Goal: Transaction & Acquisition: Subscribe to service/newsletter

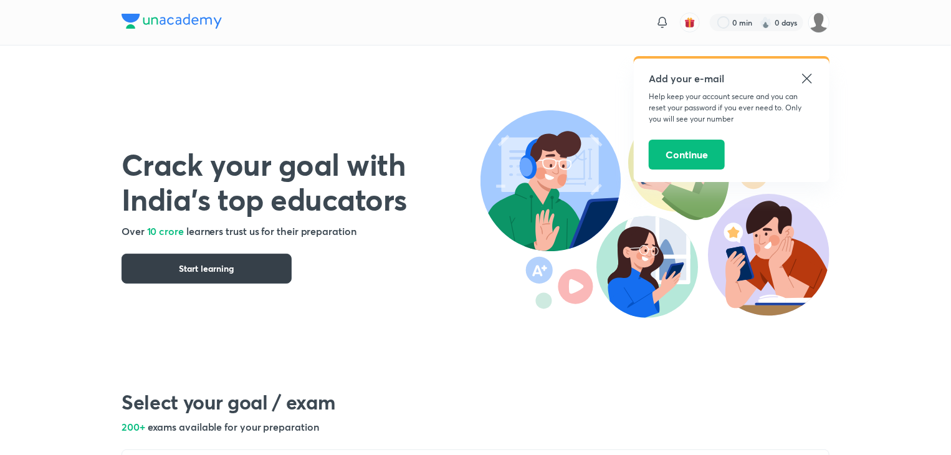
click at [222, 270] on span "Start learning" at bounding box center [207, 268] width 55 height 12
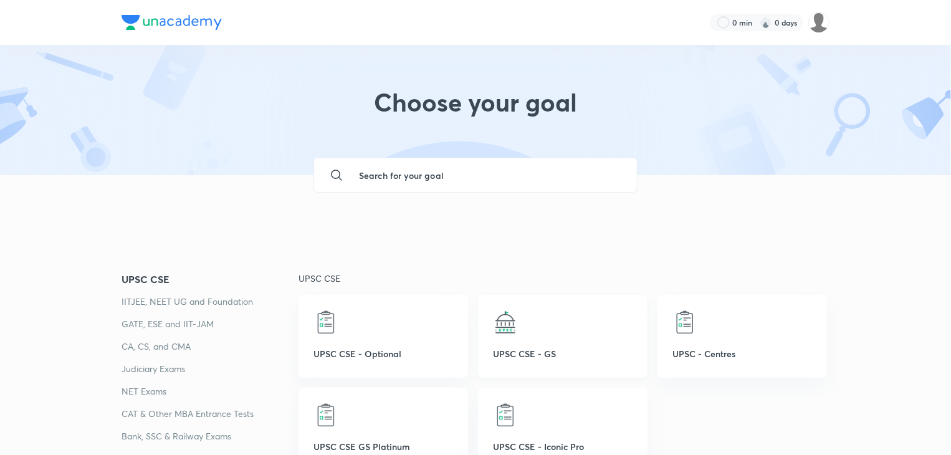
click at [530, 336] on div "UPSC CSE - GS" at bounding box center [563, 336] width 170 height 83
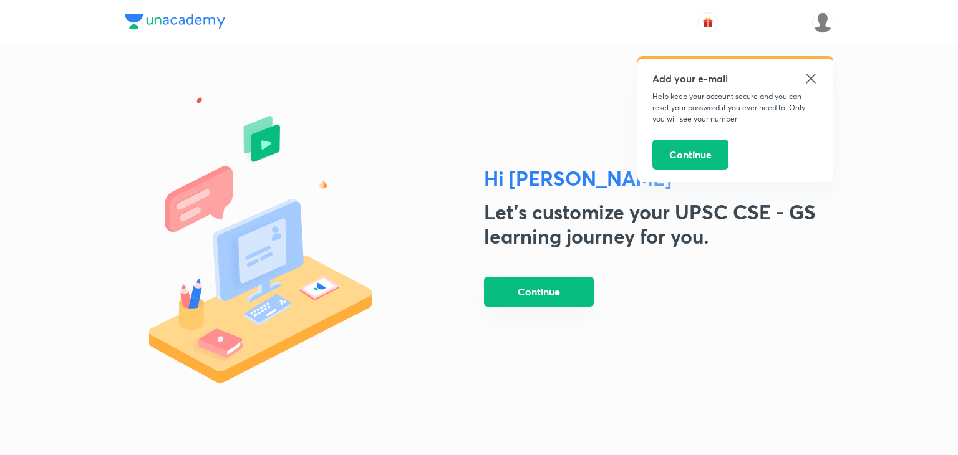
click at [516, 291] on button "Continue" at bounding box center [539, 292] width 110 height 30
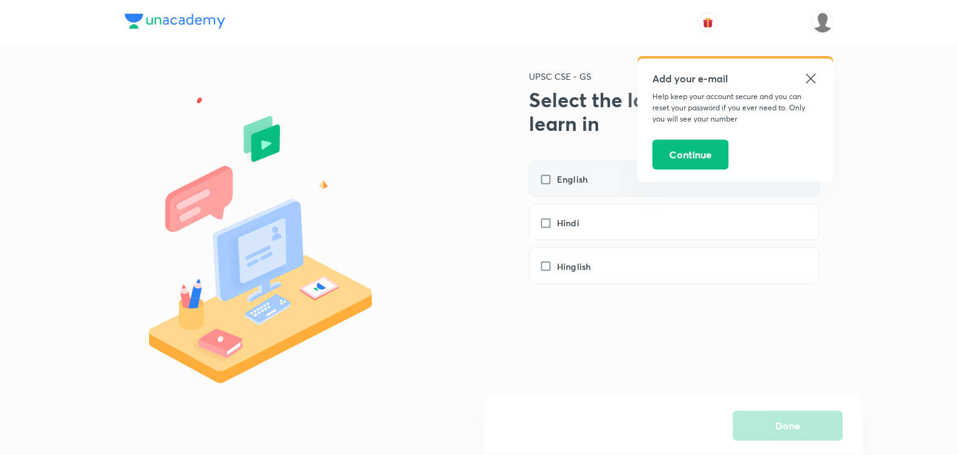
click at [554, 178] on label "English" at bounding box center [569, 179] width 60 height 13
checkbox input "true"
click at [771, 425] on button "Done" at bounding box center [788, 425] width 110 height 30
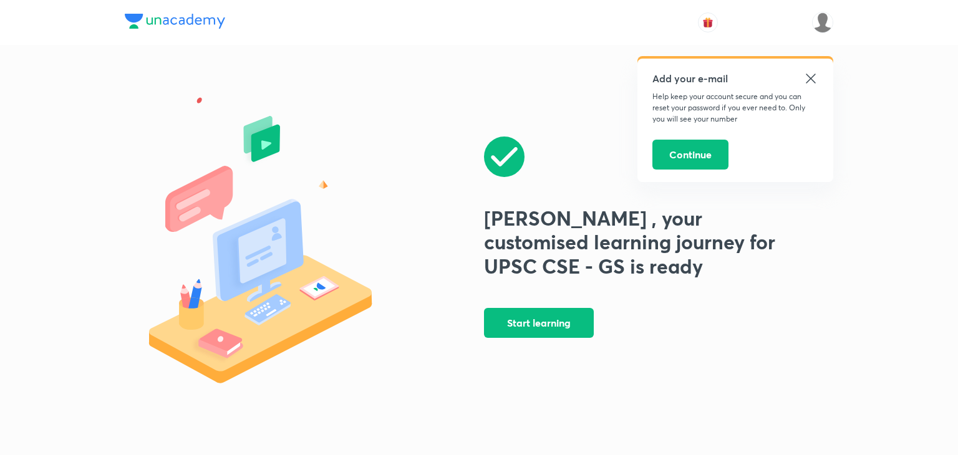
click at [809, 75] on icon at bounding box center [810, 78] width 15 height 15
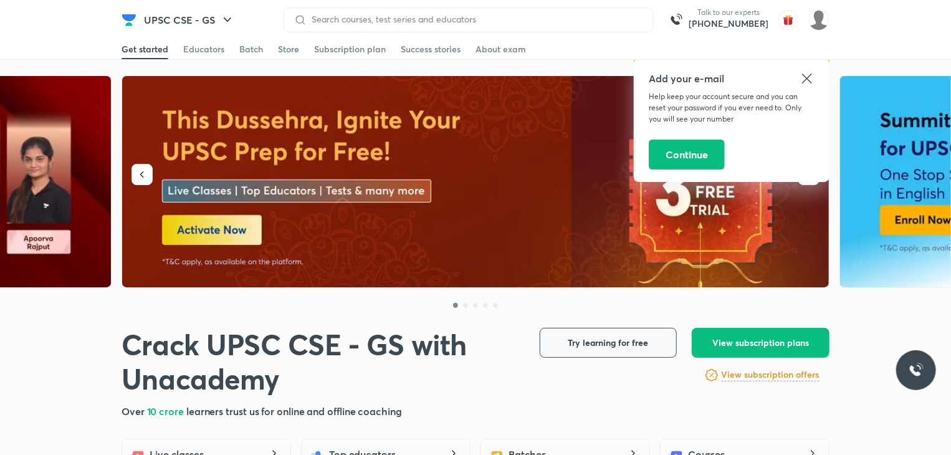
click at [616, 345] on span "Try learning for free" at bounding box center [609, 343] width 80 height 12
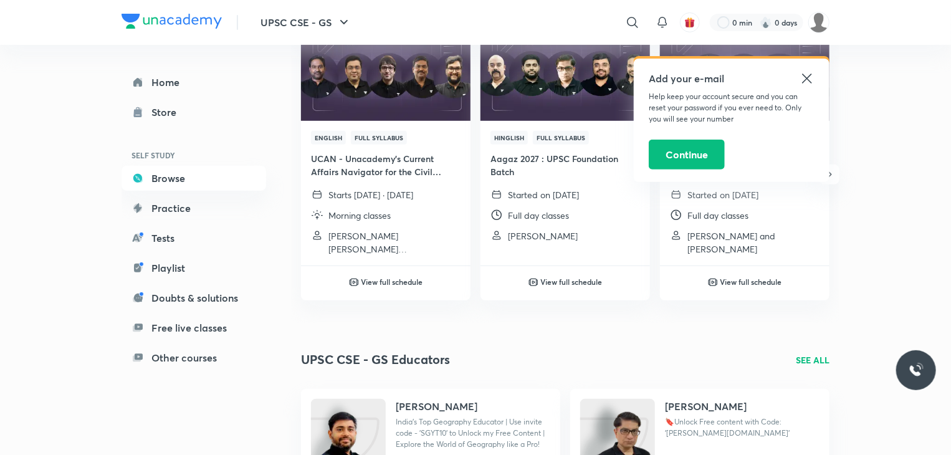
scroll to position [125, 0]
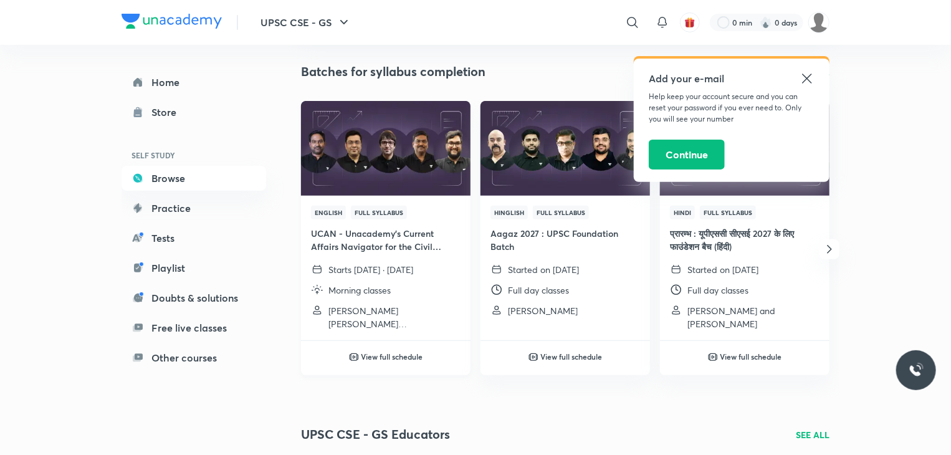
click at [395, 151] on img at bounding box center [385, 148] width 173 height 97
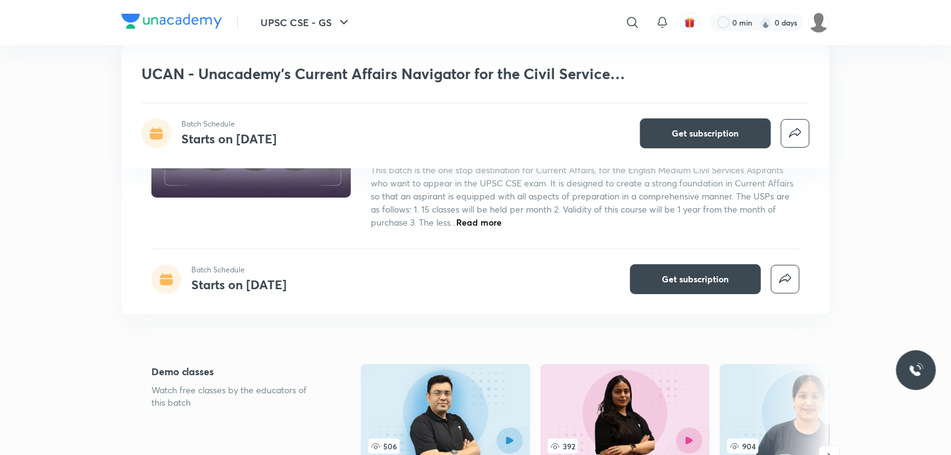
scroll to position [249, 0]
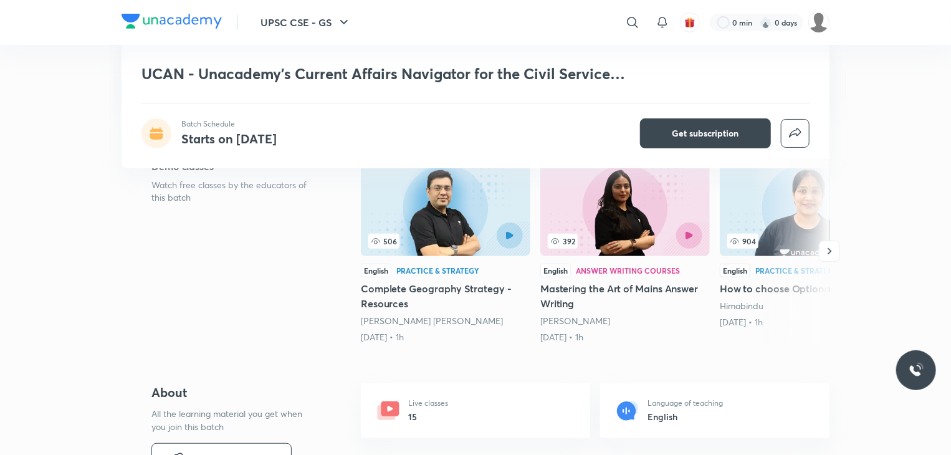
click at [454, 223] on div at bounding box center [484, 236] width 77 height 26
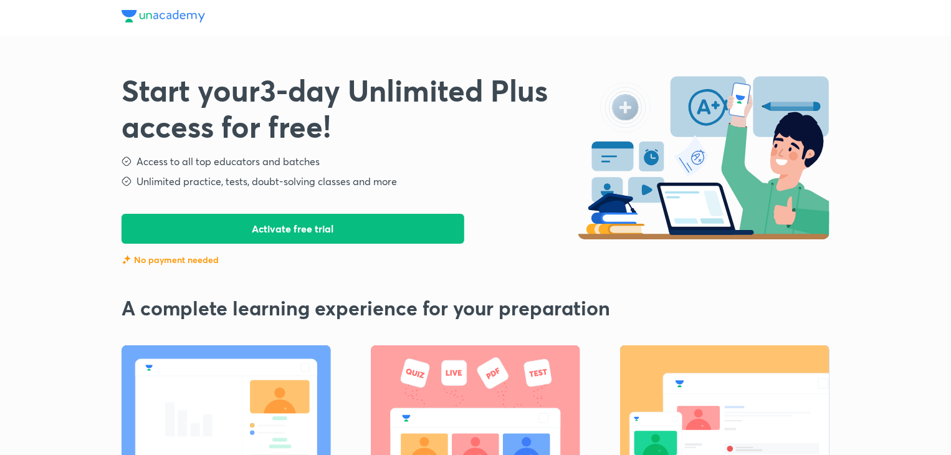
click at [276, 229] on button "Activate free trial" at bounding box center [293, 229] width 343 height 30
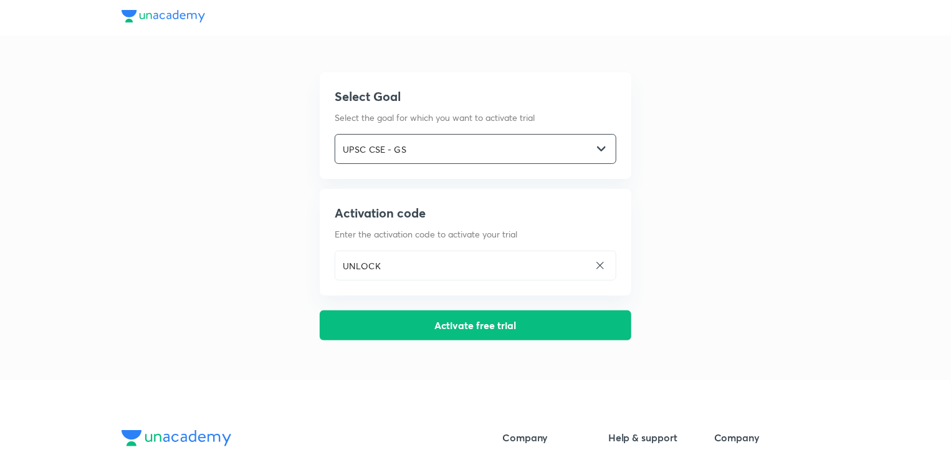
click at [577, 154] on input "UPSC CSE - GS" at bounding box center [463, 150] width 257 height 26
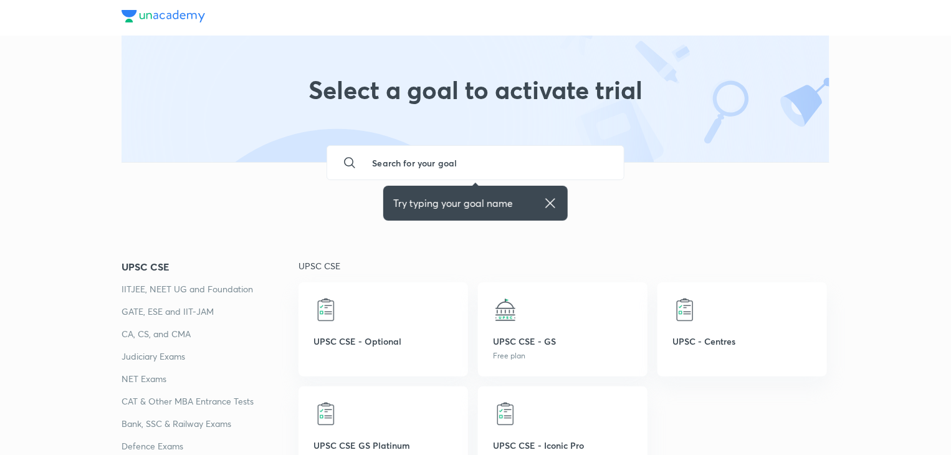
click at [469, 165] on input "text" at bounding box center [487, 163] width 251 height 34
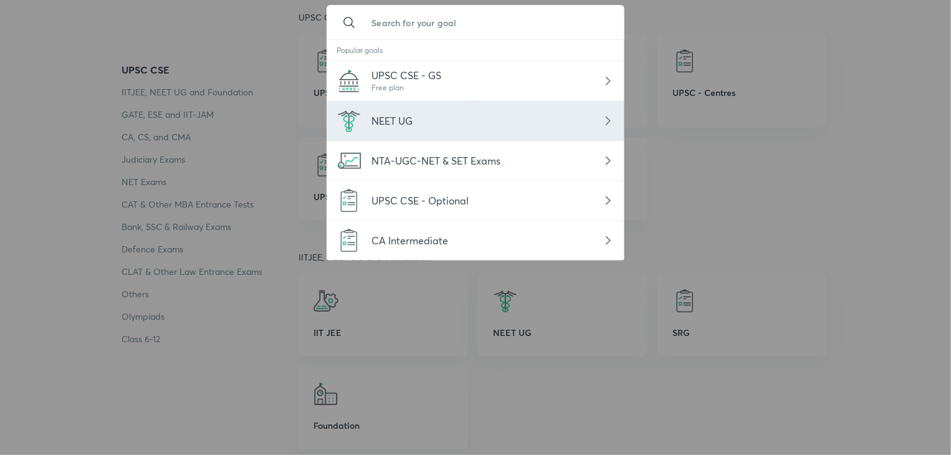
scroll to position [249, 0]
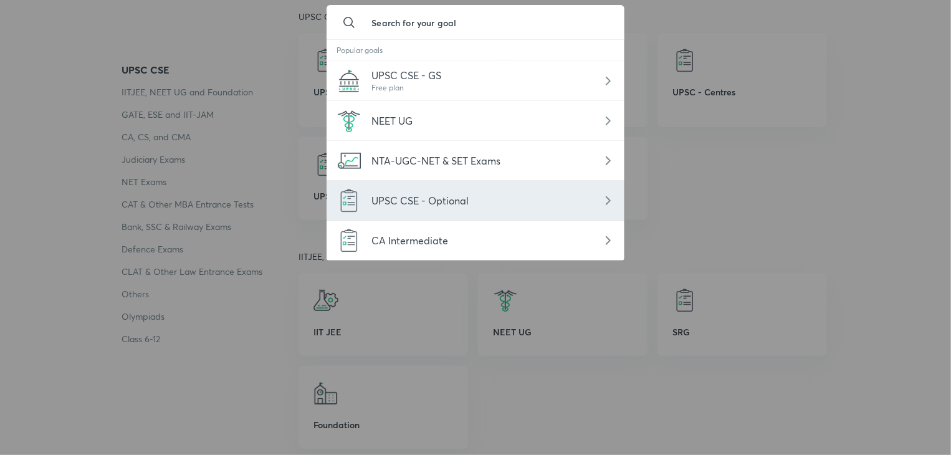
click at [431, 194] on span "UPSC CSE - Optional" at bounding box center [420, 200] width 97 height 13
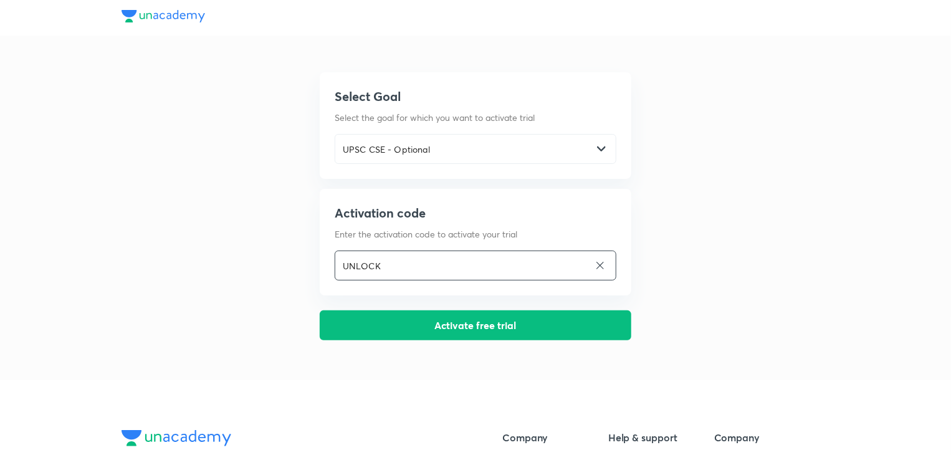
click at [602, 264] on icon at bounding box center [600, 265] width 7 height 7
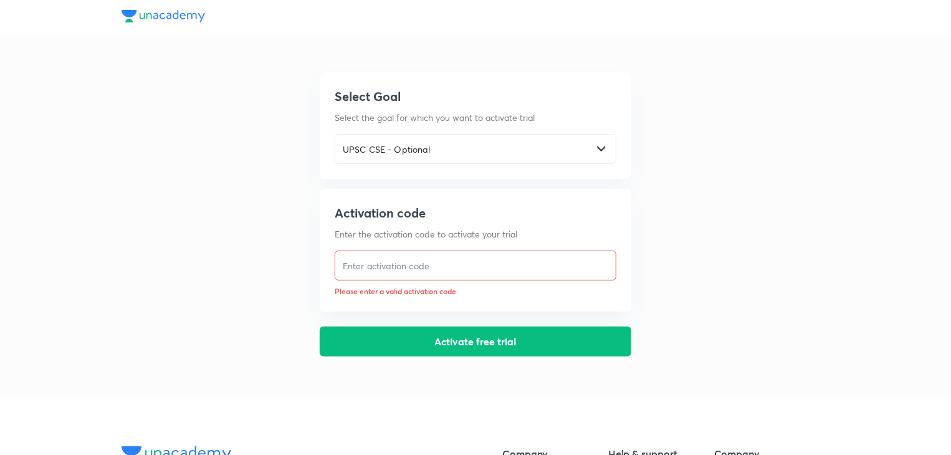
click at [373, 260] on input "text" at bounding box center [475, 266] width 281 height 26
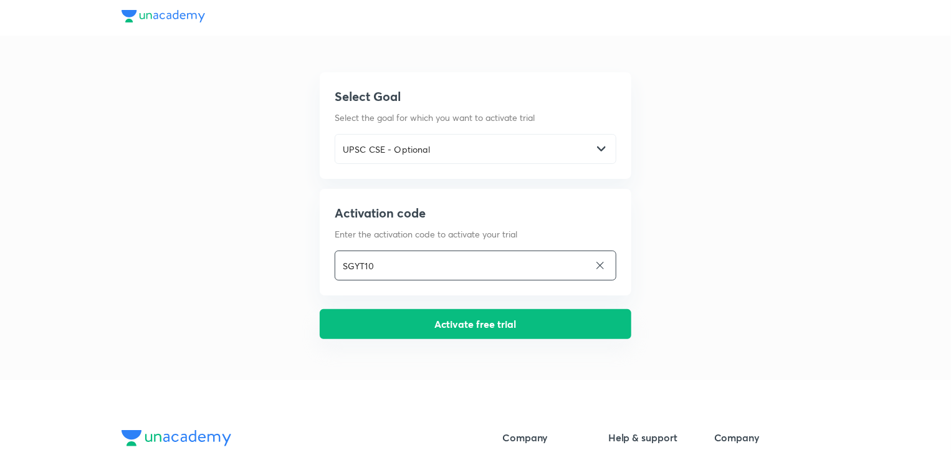
type input "SGYT10"
click at [529, 322] on button "Activate free trial" at bounding box center [476, 324] width 312 height 30
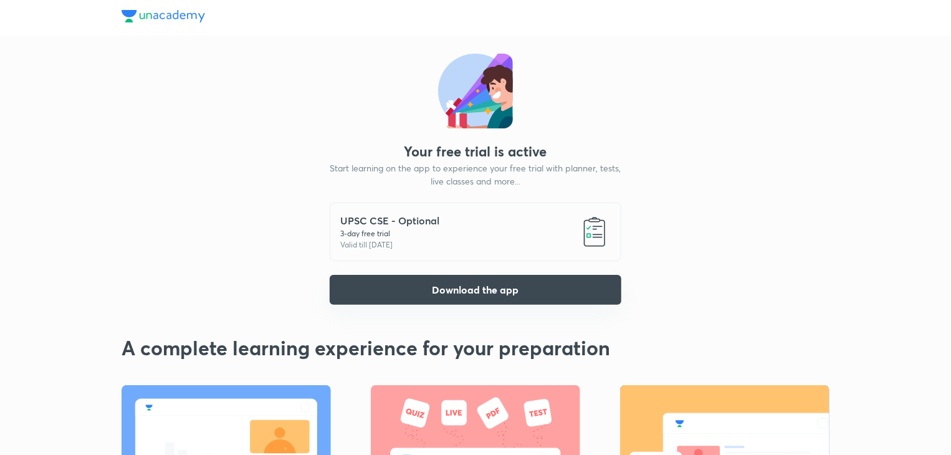
click at [489, 284] on button "Download the app" at bounding box center [476, 290] width 292 height 30
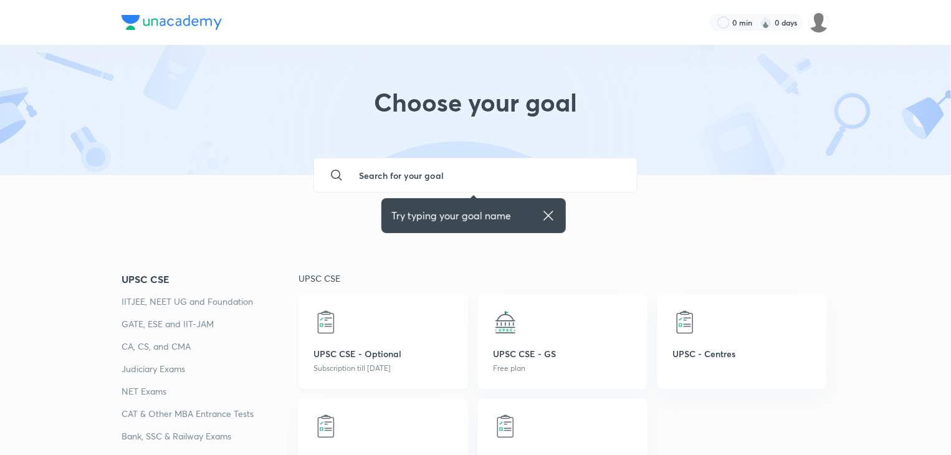
click at [360, 354] on p "UPSC CSE - Optional" at bounding box center [384, 353] width 140 height 13
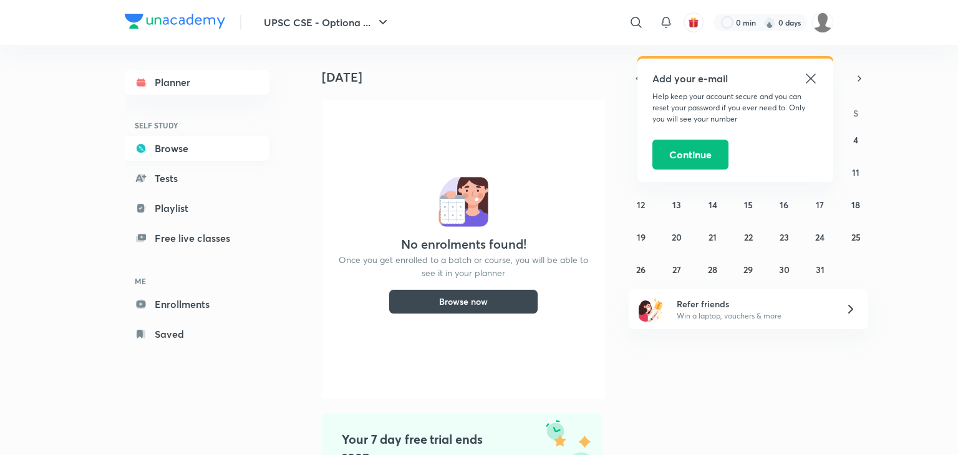
click at [151, 151] on link "Browse" at bounding box center [197, 148] width 145 height 25
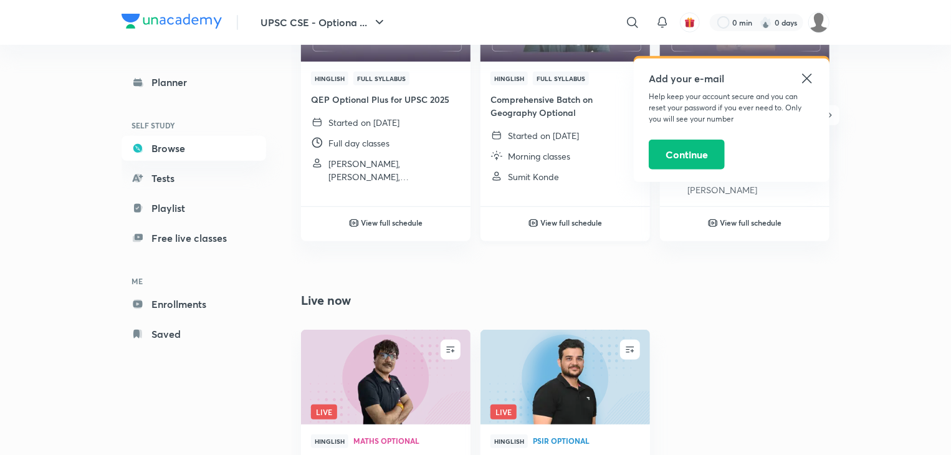
scroll to position [312, 0]
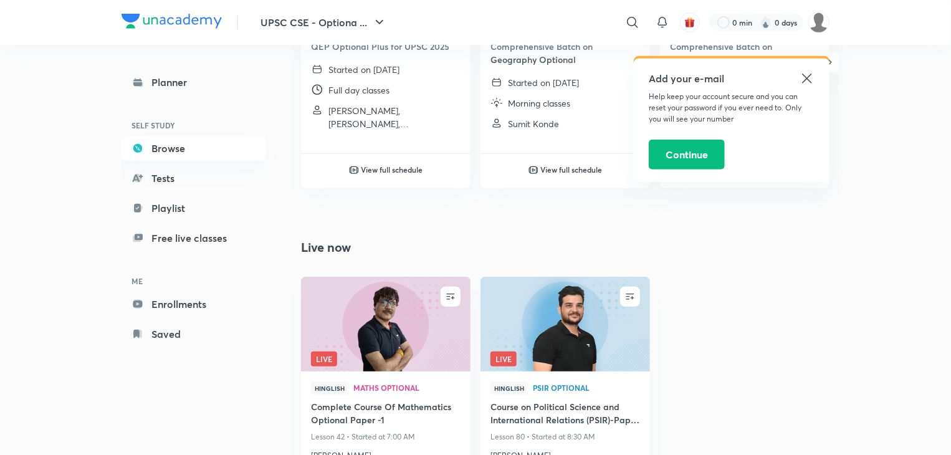
click at [809, 76] on icon at bounding box center [806, 78] width 9 height 9
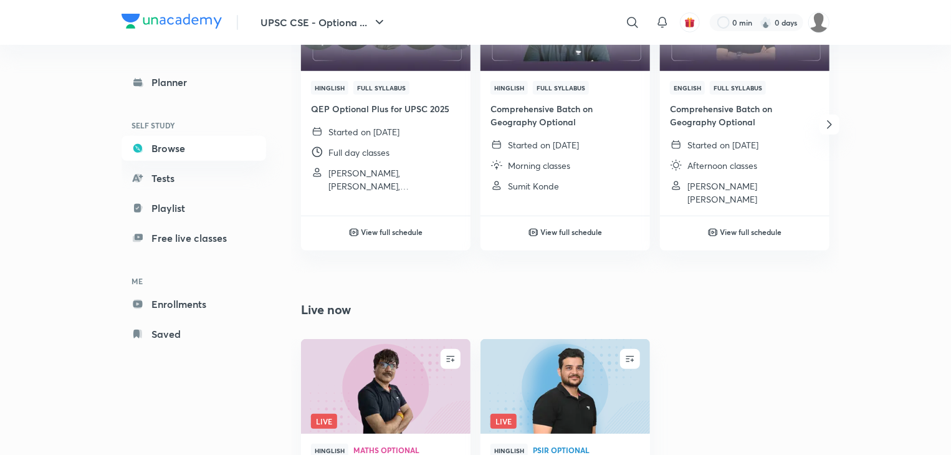
scroll to position [0, 0]
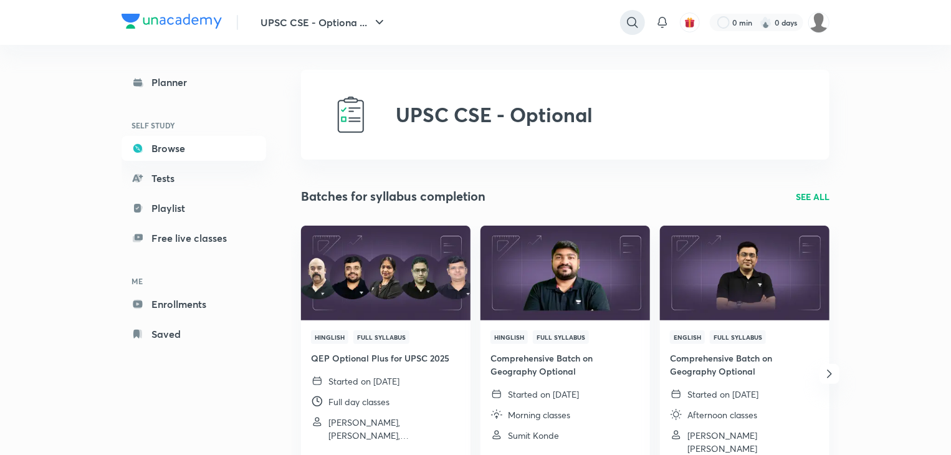
click at [631, 23] on icon at bounding box center [632, 22] width 15 height 15
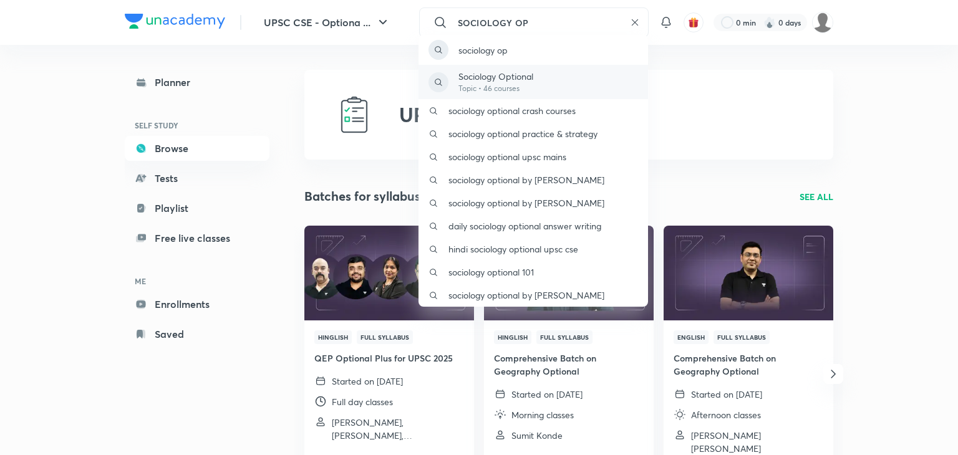
type input "SOCIOLOGY OP"
click at [532, 82] on p "Sociology Optional" at bounding box center [495, 76] width 75 height 13
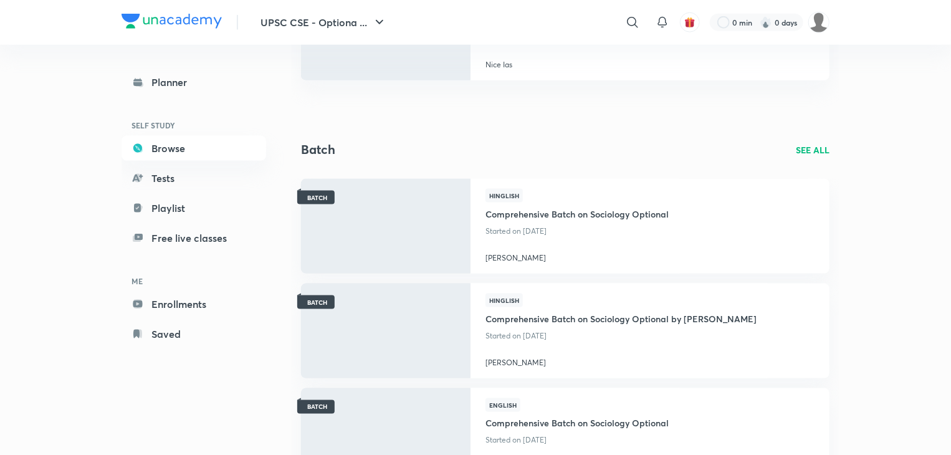
scroll to position [810, 0]
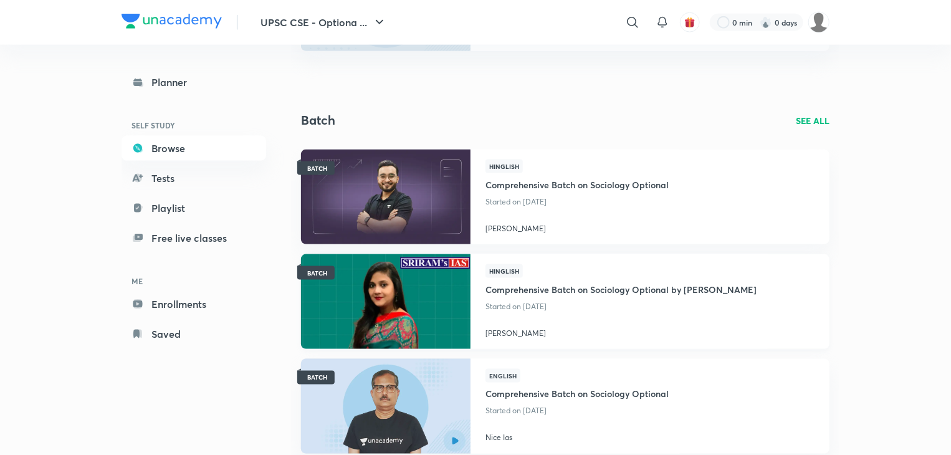
click at [417, 312] on img at bounding box center [385, 301] width 173 height 97
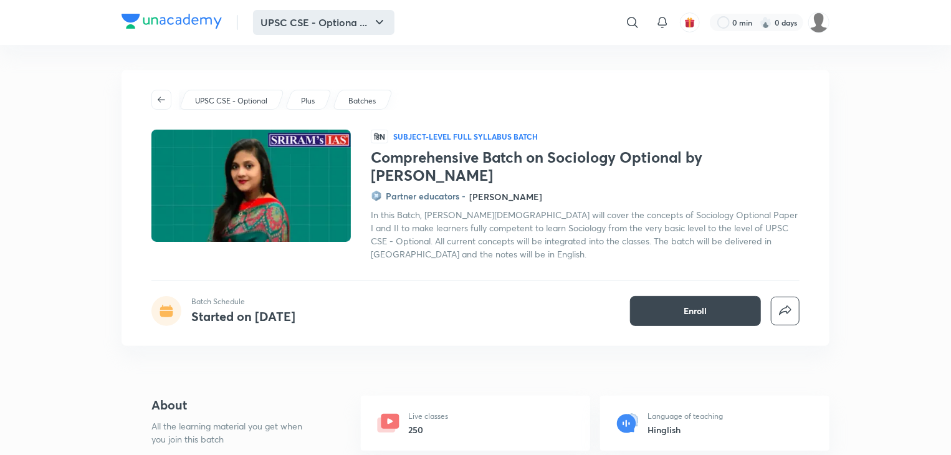
click at [392, 26] on button "UPSC CSE - Optiona ..." at bounding box center [324, 22] width 142 height 25
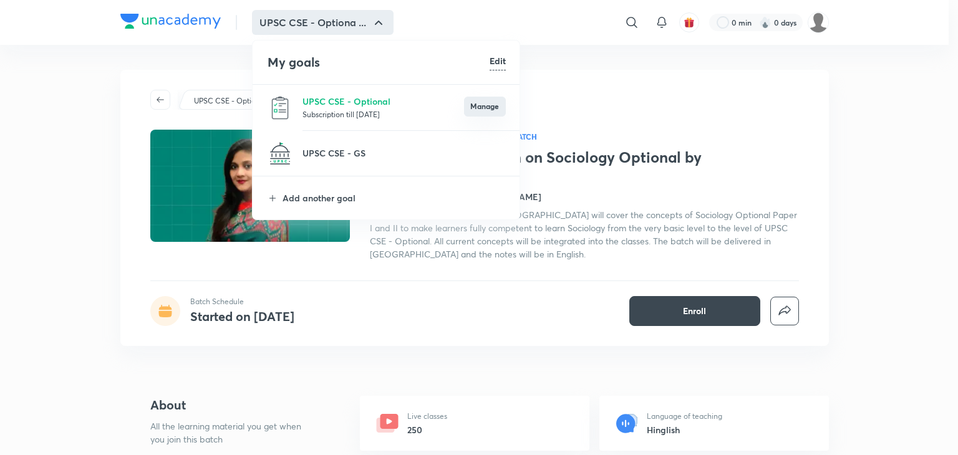
click at [477, 105] on button "Manage" at bounding box center [485, 107] width 42 height 20
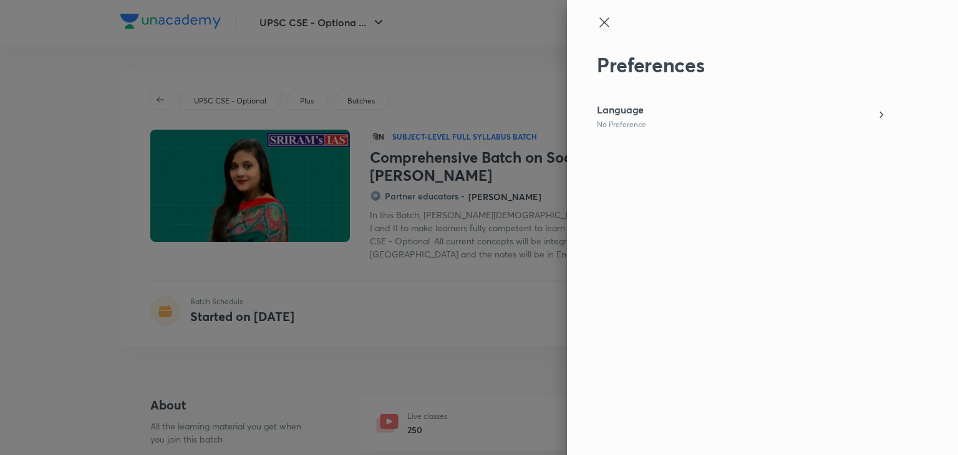
click at [788, 123] on div "Language No Preference" at bounding box center [741, 115] width 289 height 27
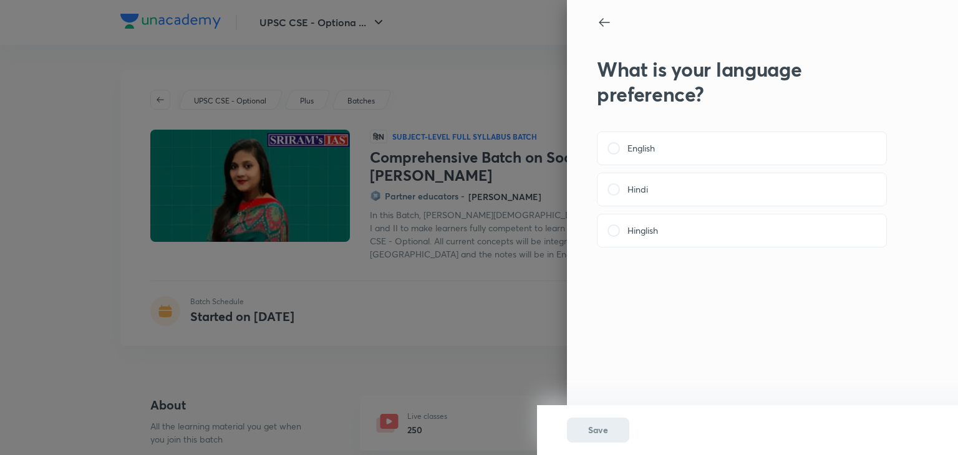
click at [598, 21] on icon at bounding box center [604, 22] width 15 height 15
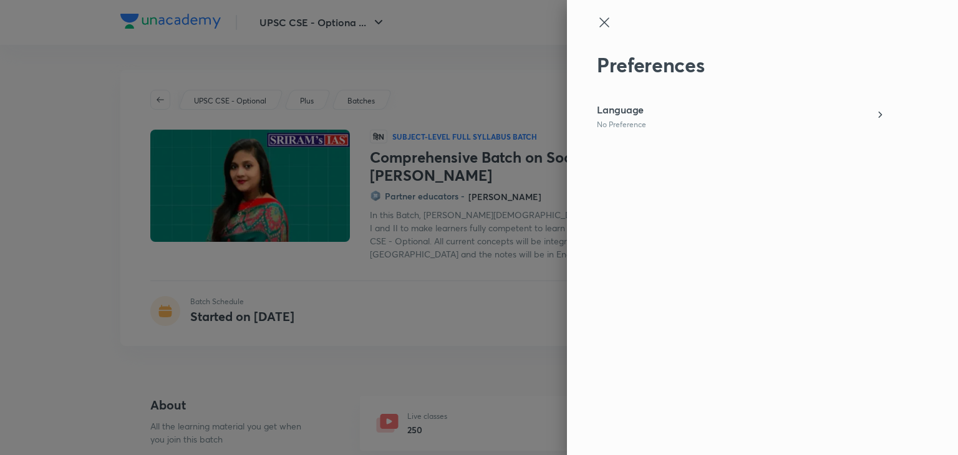
click at [598, 21] on icon at bounding box center [604, 22] width 15 height 15
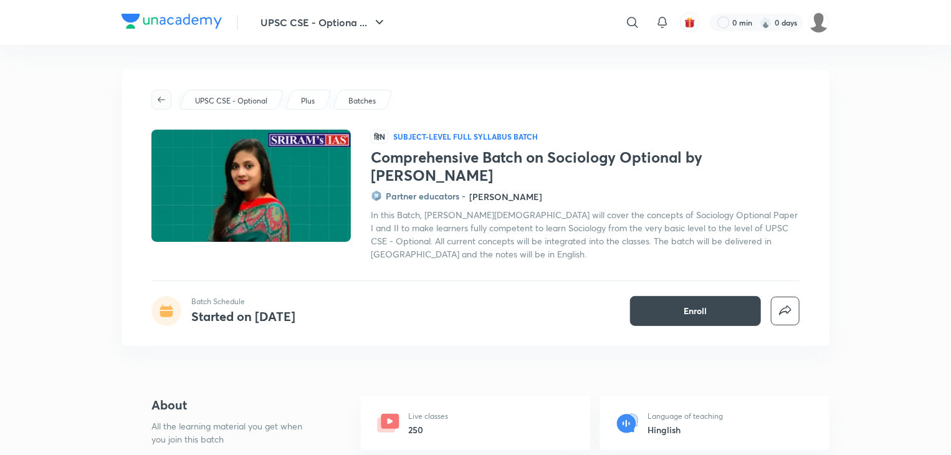
click at [156, 103] on icon "button" at bounding box center [161, 100] width 10 height 10
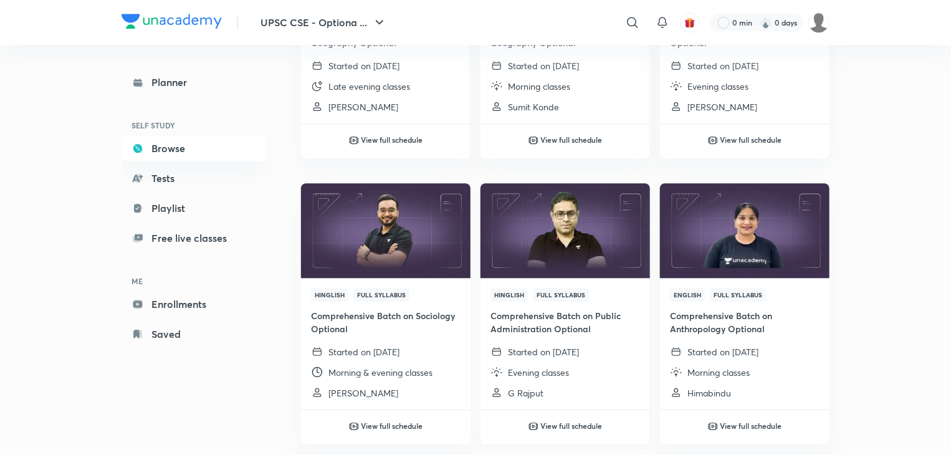
scroll to position [1764, 0]
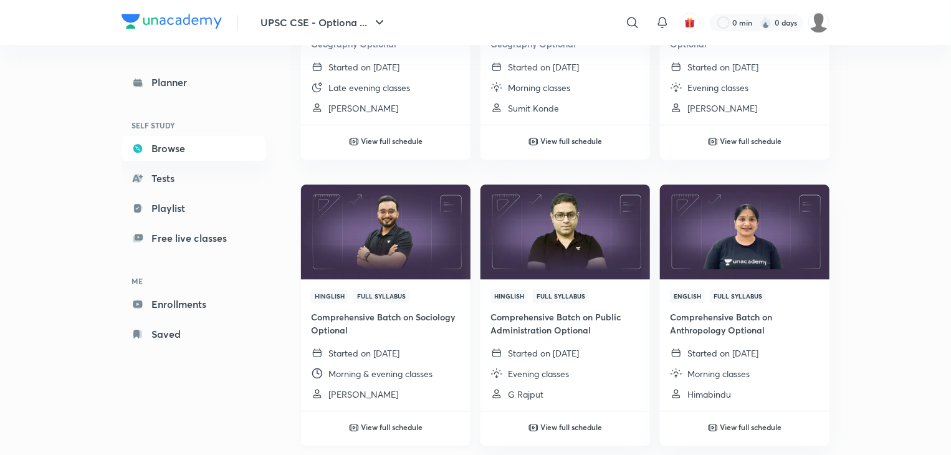
click at [389, 269] on img at bounding box center [385, 231] width 173 height 97
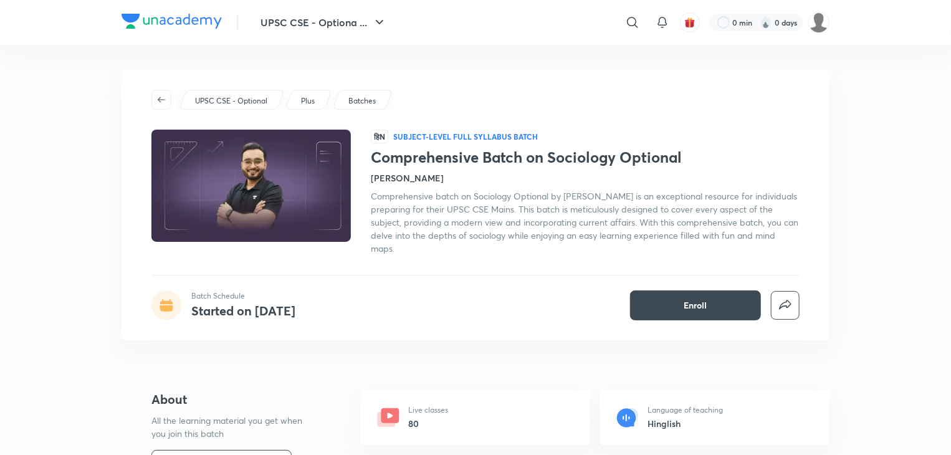
scroll to position [125, 0]
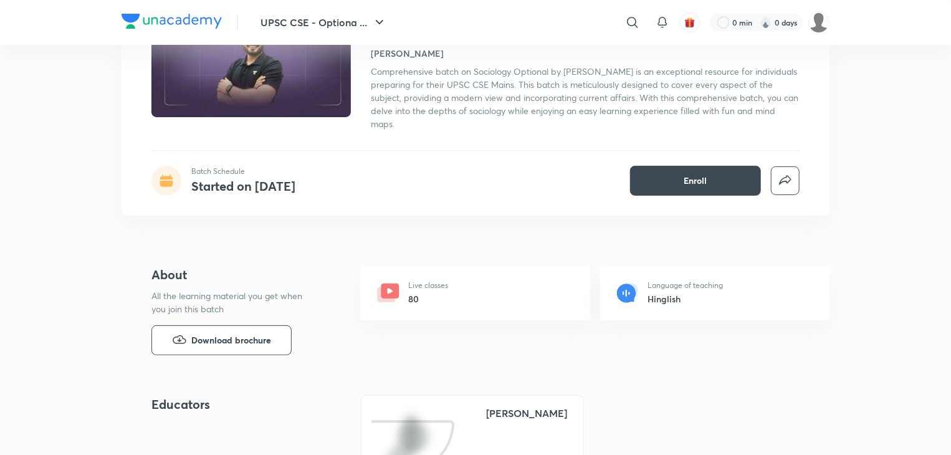
click at [450, 290] on div "Live classes 80" at bounding box center [475, 293] width 229 height 55
click at [673, 178] on button "Enroll" at bounding box center [695, 181] width 131 height 30
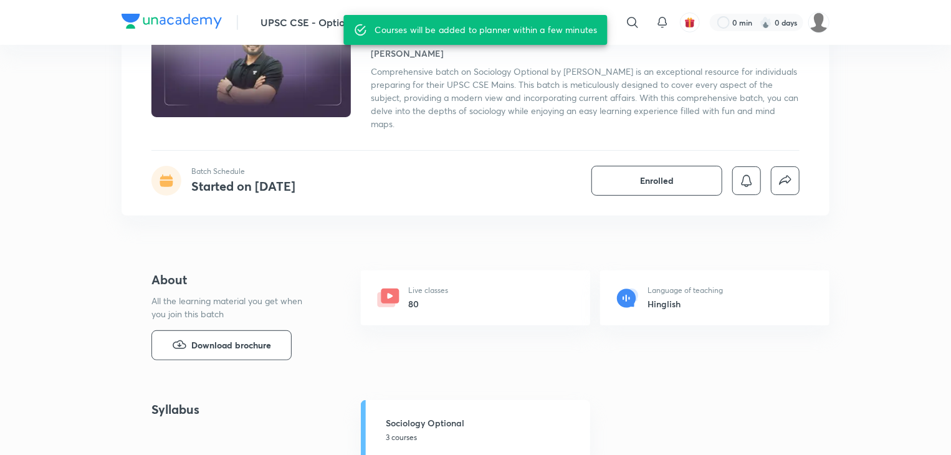
click at [471, 300] on div "Live classes 80" at bounding box center [475, 298] width 229 height 55
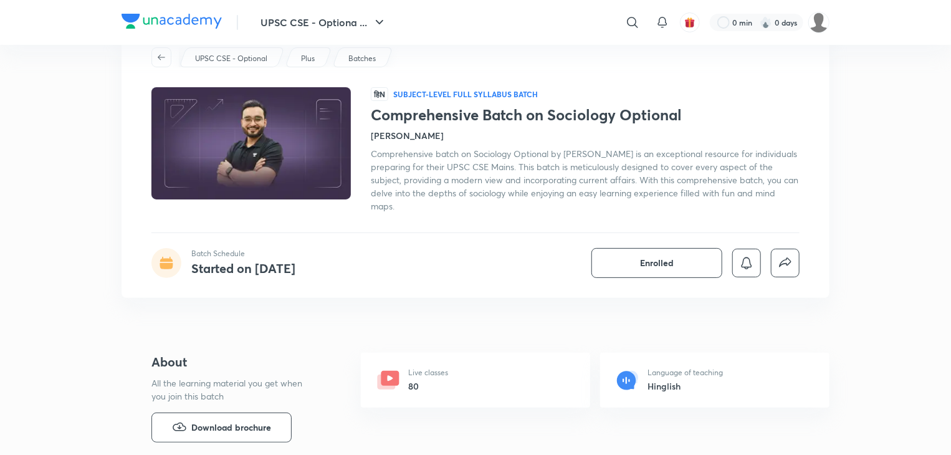
scroll to position [0, 0]
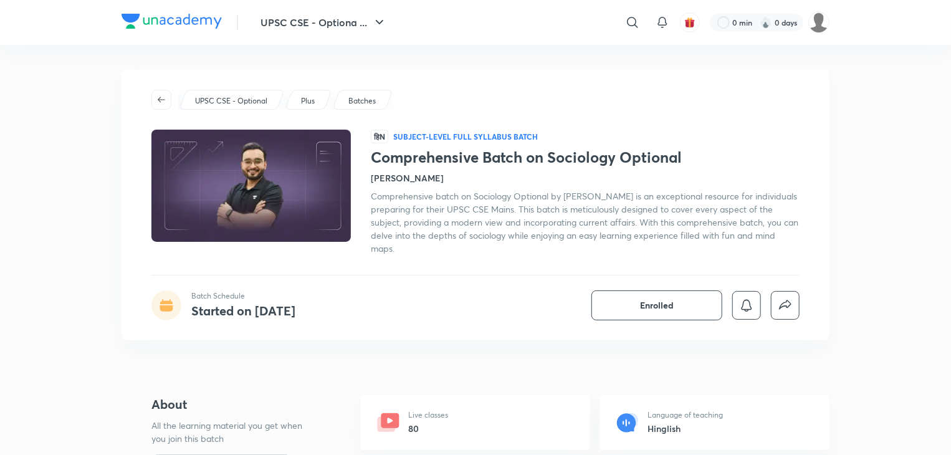
click at [251, 199] on img at bounding box center [251, 185] width 203 height 115
click at [630, 21] on icon at bounding box center [632, 22] width 15 height 15
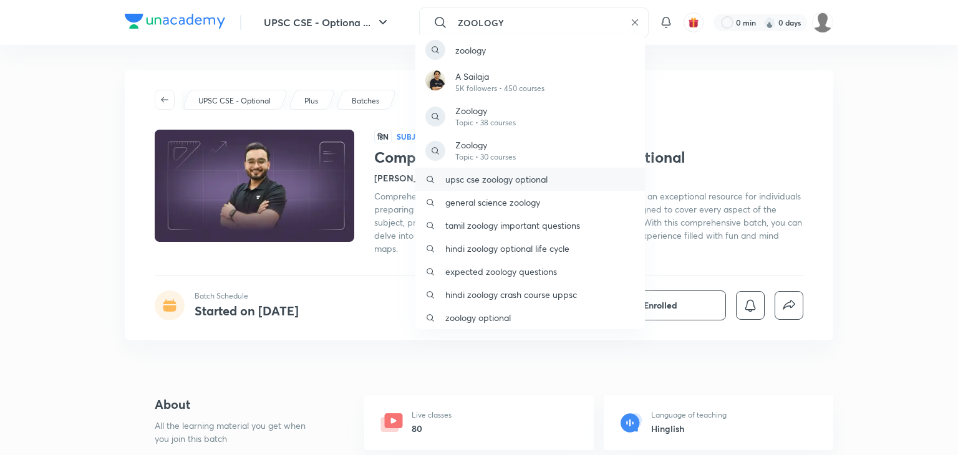
type input "ZOOLOGY"
click at [508, 180] on p "upsc cse zoology optional" at bounding box center [496, 179] width 102 height 13
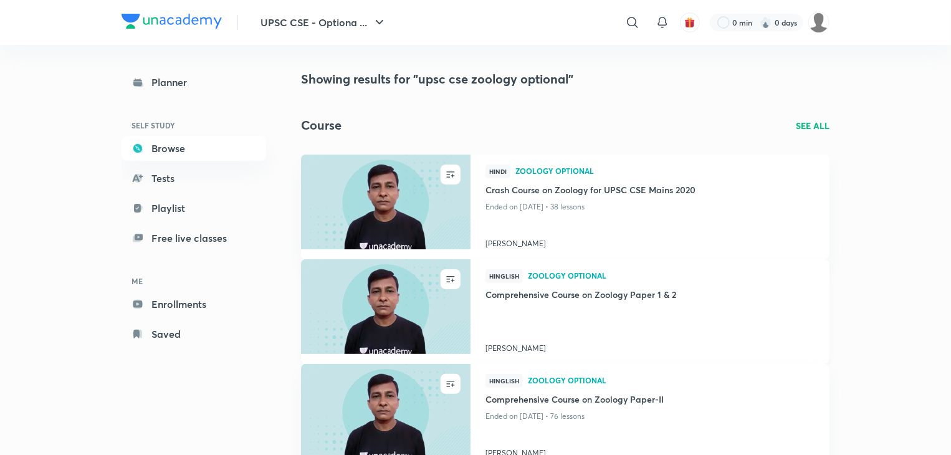
click at [389, 315] on img at bounding box center [385, 306] width 173 height 97
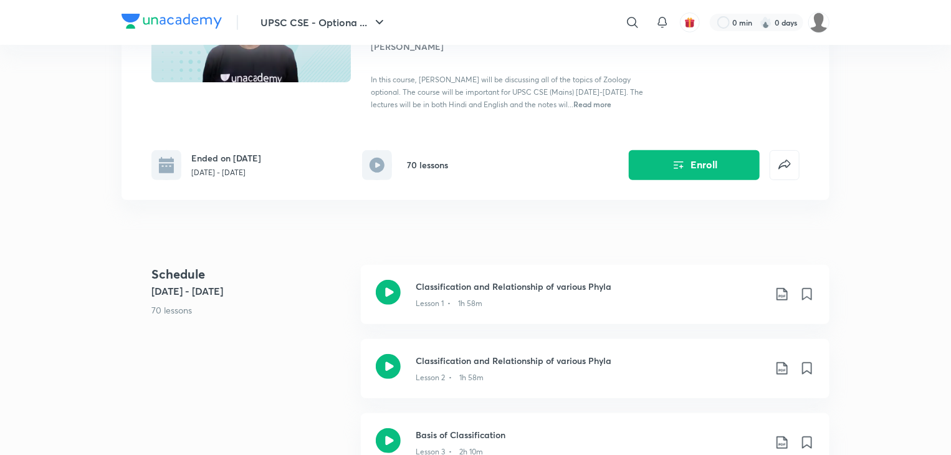
scroll to position [187, 0]
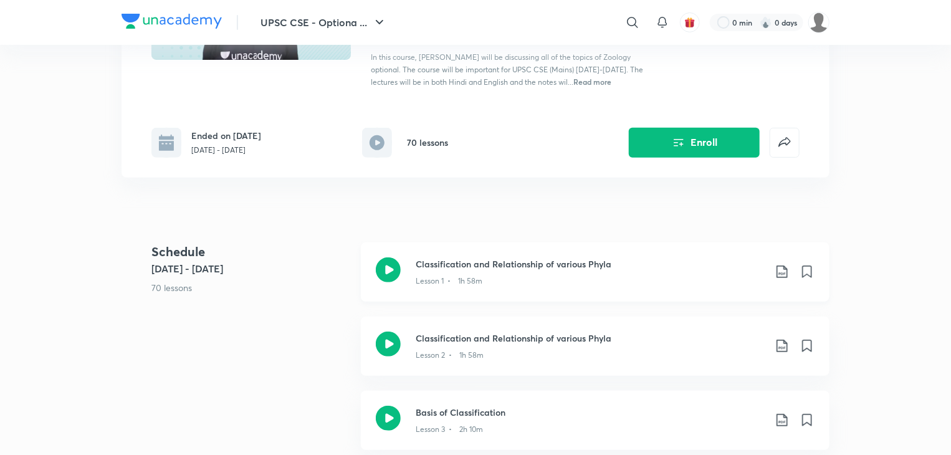
click at [390, 271] on icon at bounding box center [388, 269] width 25 height 25
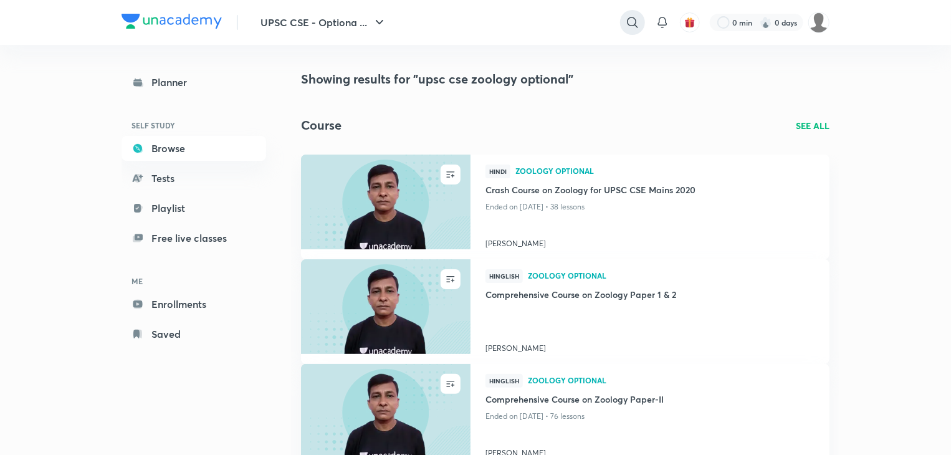
click at [629, 19] on icon at bounding box center [632, 22] width 15 height 15
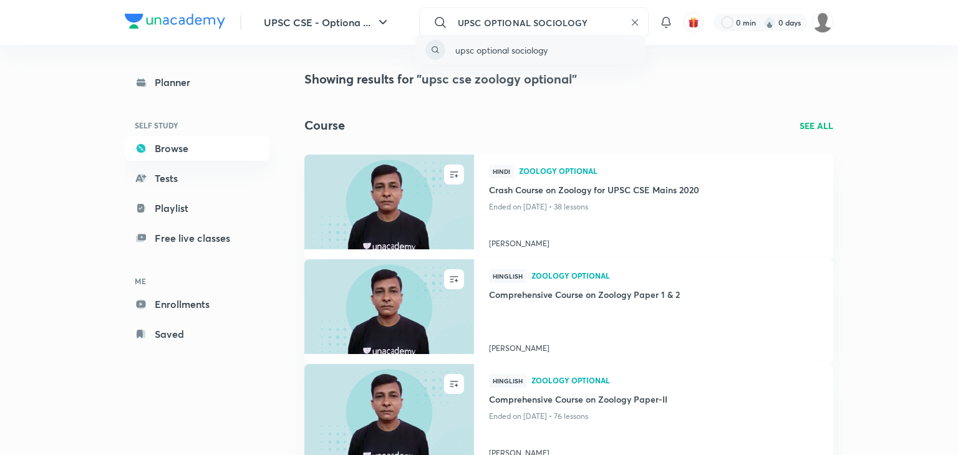
type input "UPSC OPTIONAL SOCIOLOGY"
click at [501, 53] on p "upsc optional sociology" at bounding box center [501, 50] width 92 height 13
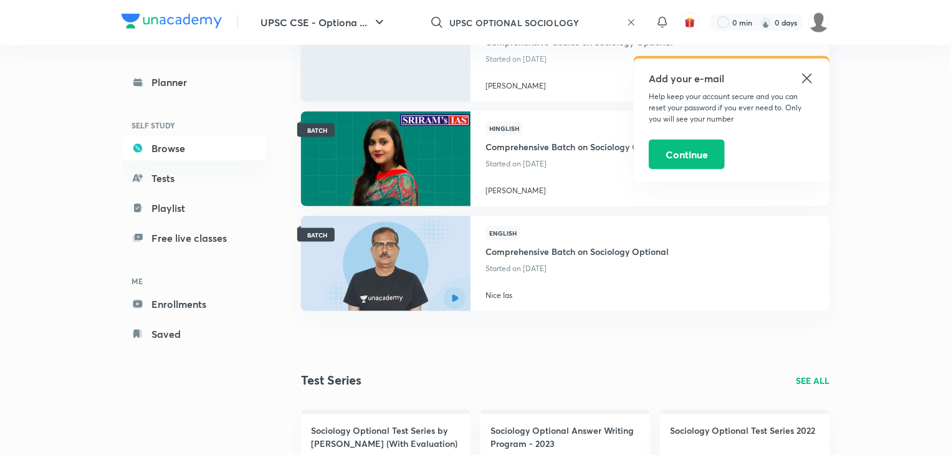
scroll to position [758, 0]
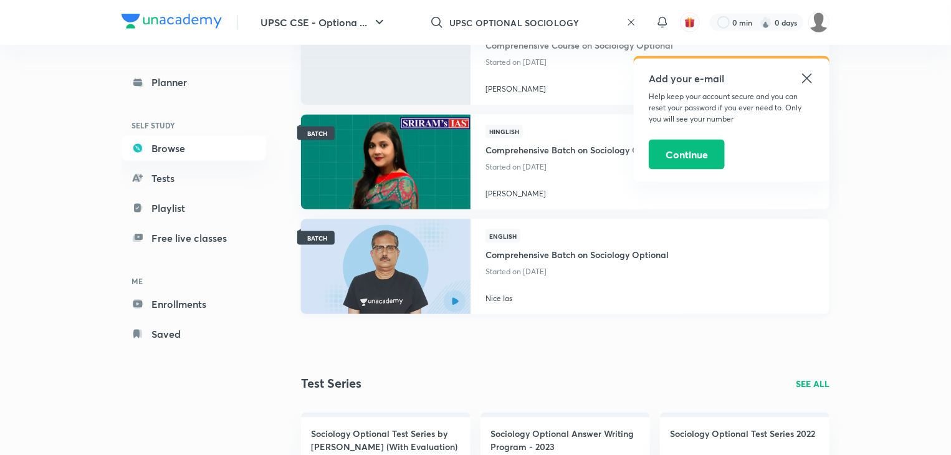
click at [352, 248] on img at bounding box center [385, 266] width 173 height 97
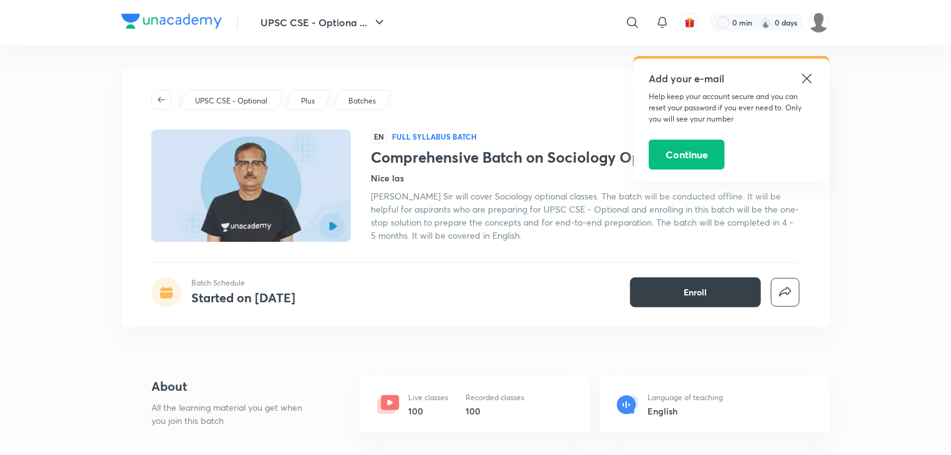
click at [675, 284] on button "Enroll" at bounding box center [695, 292] width 131 height 30
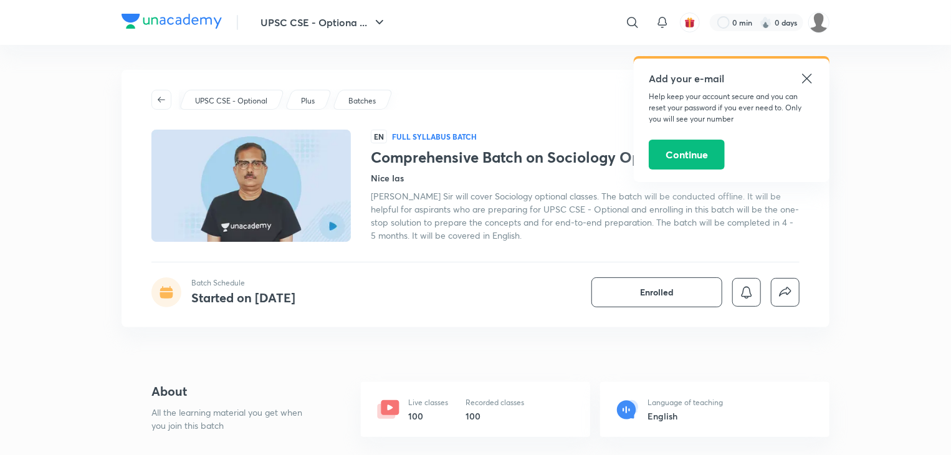
click at [398, 419] on icon at bounding box center [388, 409] width 25 height 25
click at [402, 417] on div "Live classes 100 Recorded classes 100" at bounding box center [475, 409] width 229 height 55
click at [491, 413] on h6 "100" at bounding box center [495, 416] width 59 height 13
click at [696, 403] on p "Language of teaching" at bounding box center [685, 402] width 75 height 11
click at [361, 23] on button "UPSC CSE - Optiona ..." at bounding box center [324, 22] width 142 height 25
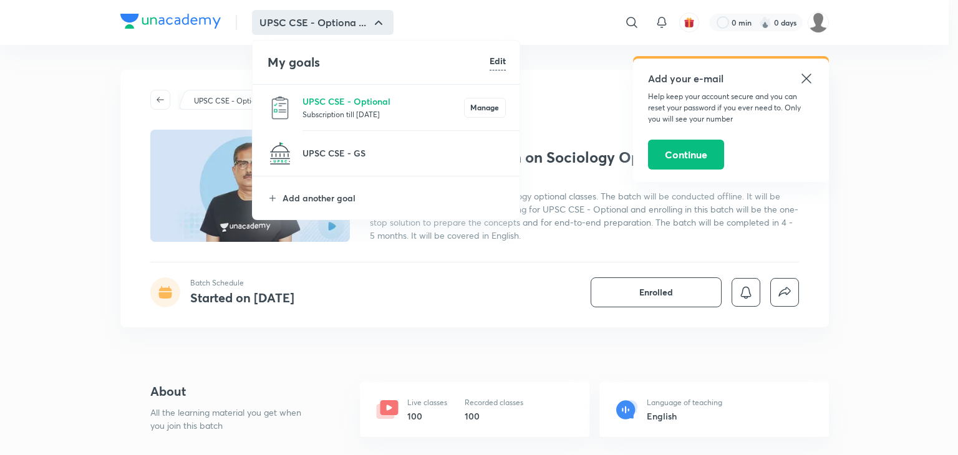
click at [498, 62] on h6 "Edit" at bounding box center [497, 60] width 16 height 13
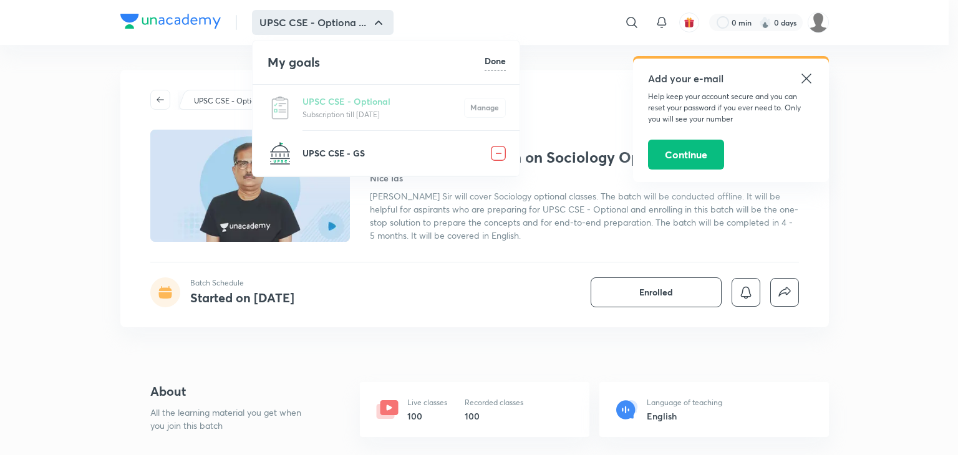
click at [326, 150] on p "UPSC CSE - GS" at bounding box center [396, 153] width 188 height 13
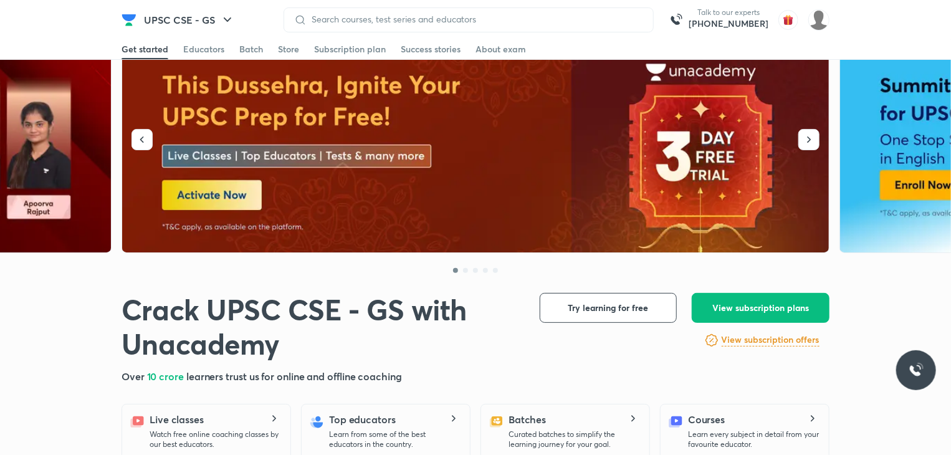
scroll to position [187, 0]
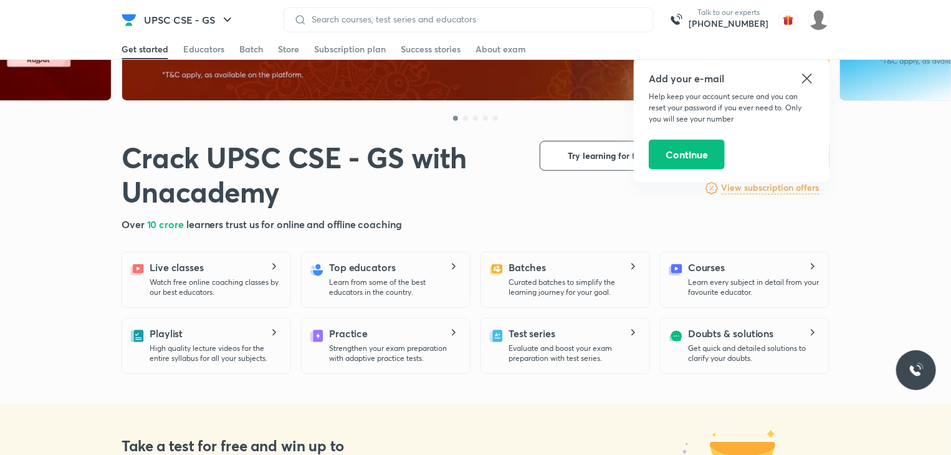
click at [807, 80] on icon at bounding box center [807, 78] width 15 height 15
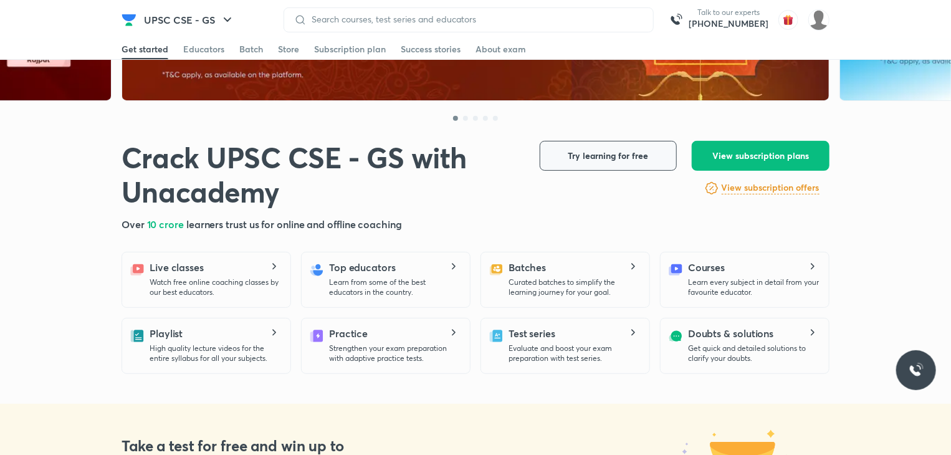
click at [580, 159] on span "Try learning for free" at bounding box center [609, 156] width 80 height 12
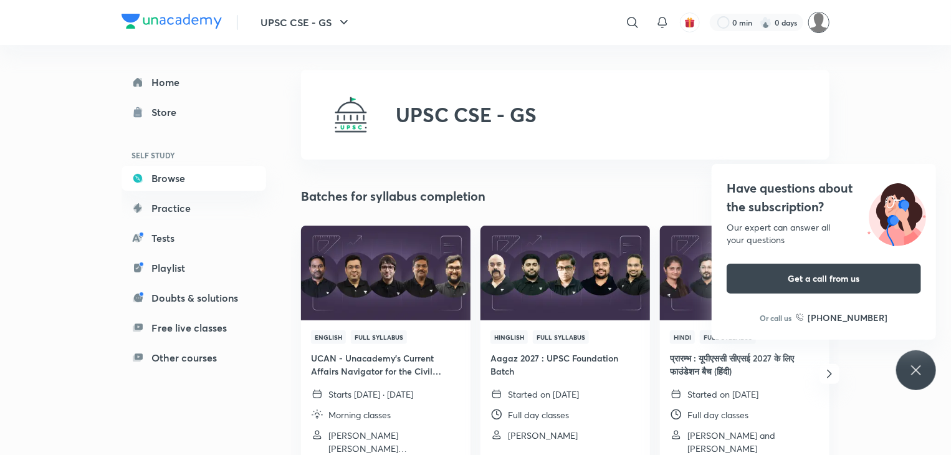
click at [822, 21] on img at bounding box center [819, 22] width 21 height 21
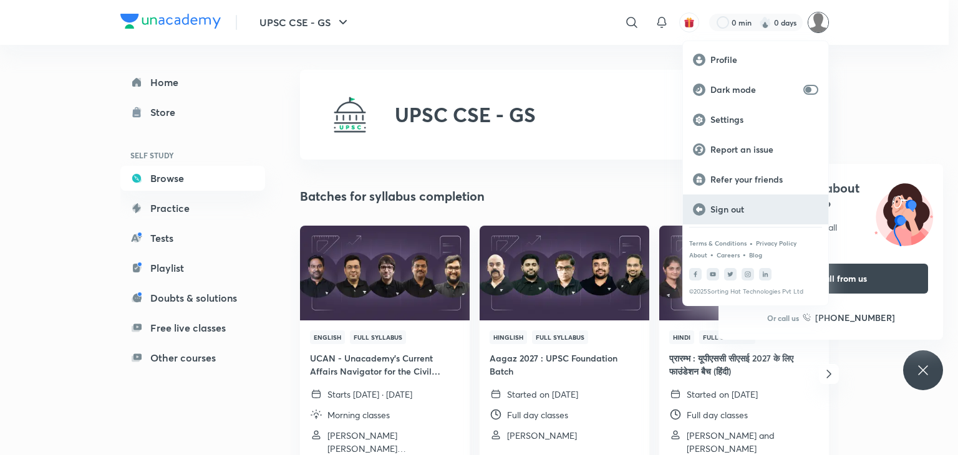
click at [746, 213] on p "Sign out" at bounding box center [764, 209] width 108 height 11
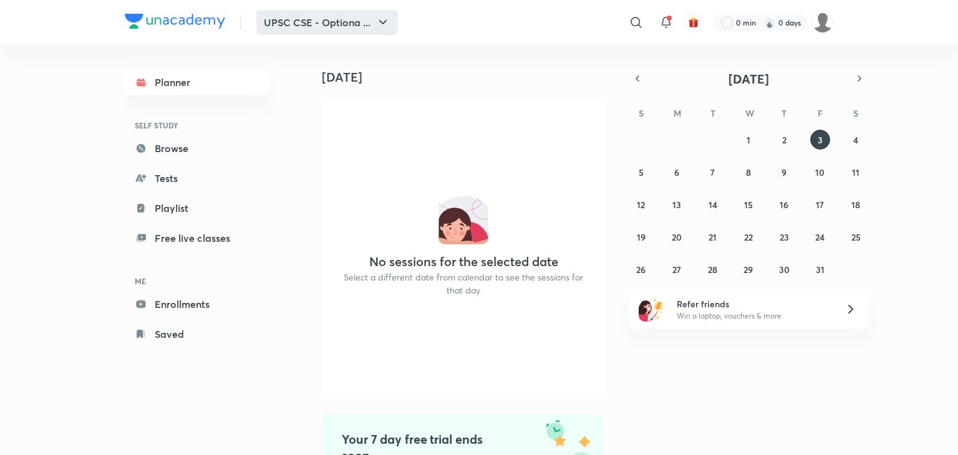
click at [364, 17] on button "UPSC CSE - Optiona ..." at bounding box center [327, 22] width 142 height 25
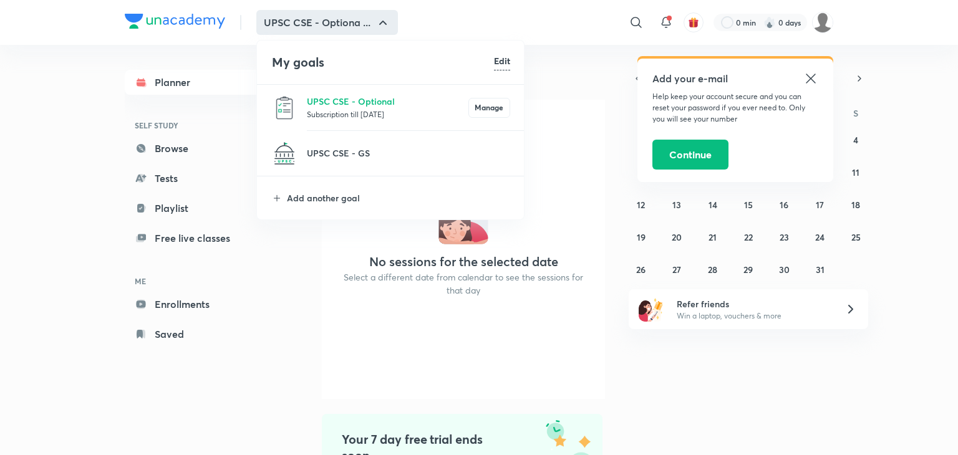
click at [362, 138] on li "UPSC CSE - GS" at bounding box center [391, 153] width 268 height 45
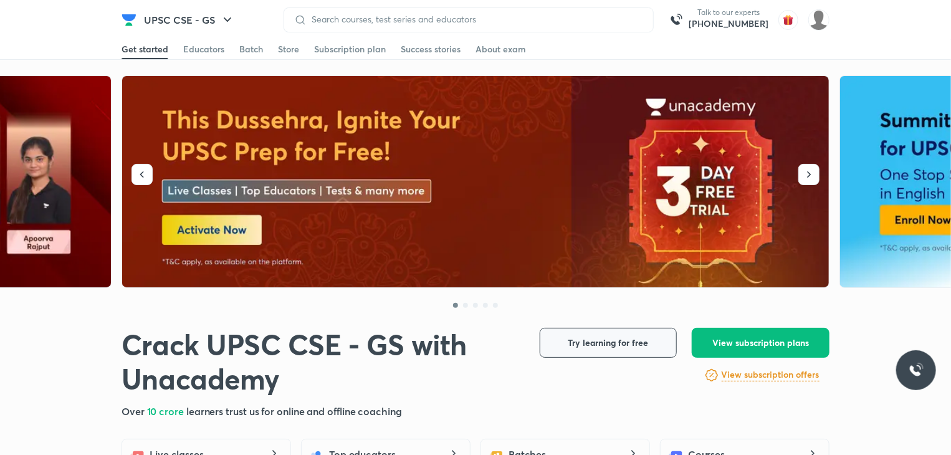
click at [602, 344] on span "Try learning for free" at bounding box center [609, 343] width 80 height 12
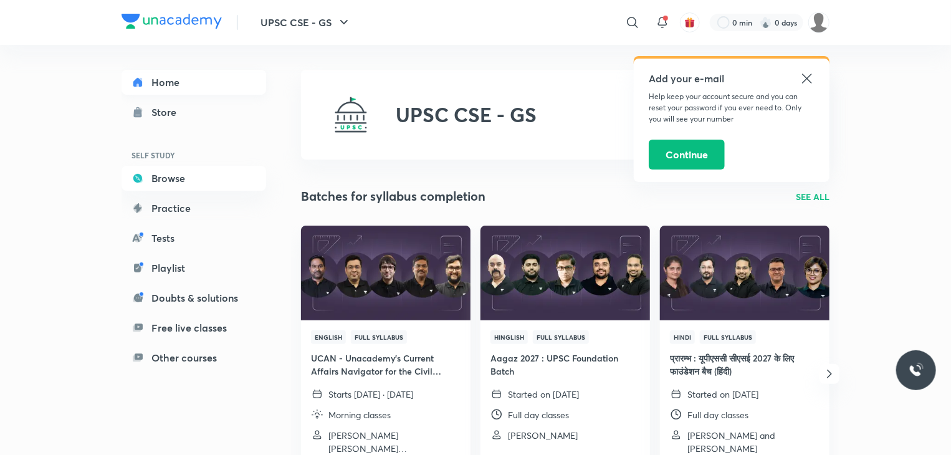
click at [158, 88] on link "Home" at bounding box center [194, 82] width 145 height 25
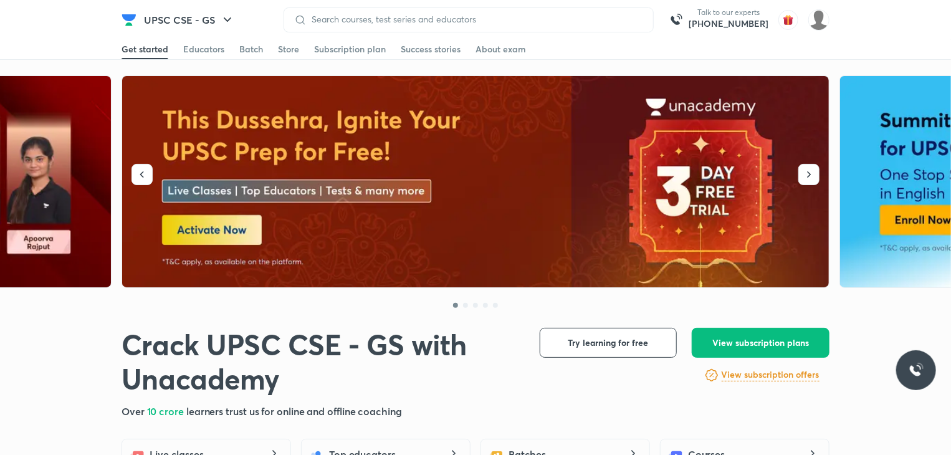
click at [214, 224] on img at bounding box center [476, 182] width 708 height 212
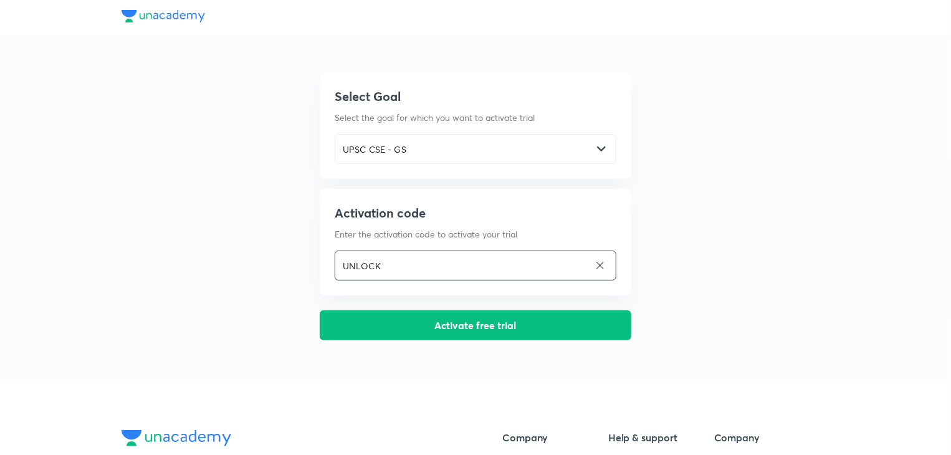
click at [393, 259] on input "UNLOCK" at bounding box center [462, 266] width 254 height 26
type input "U"
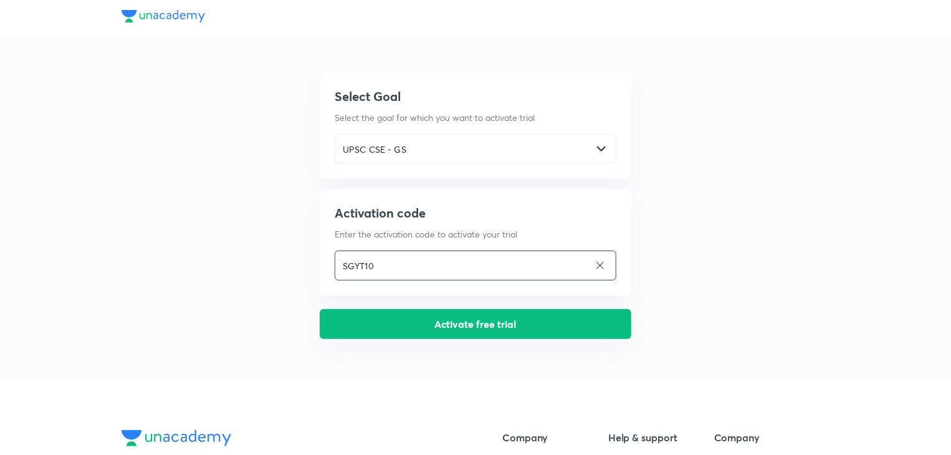
type input "SGYT10"
click at [416, 321] on button "Activate free trial" at bounding box center [476, 324] width 312 height 30
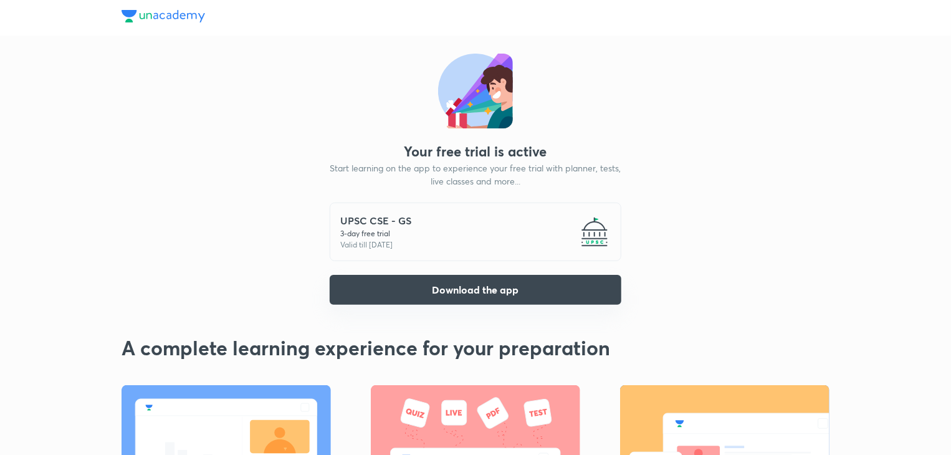
click at [501, 287] on button "Download the app" at bounding box center [476, 290] width 292 height 30
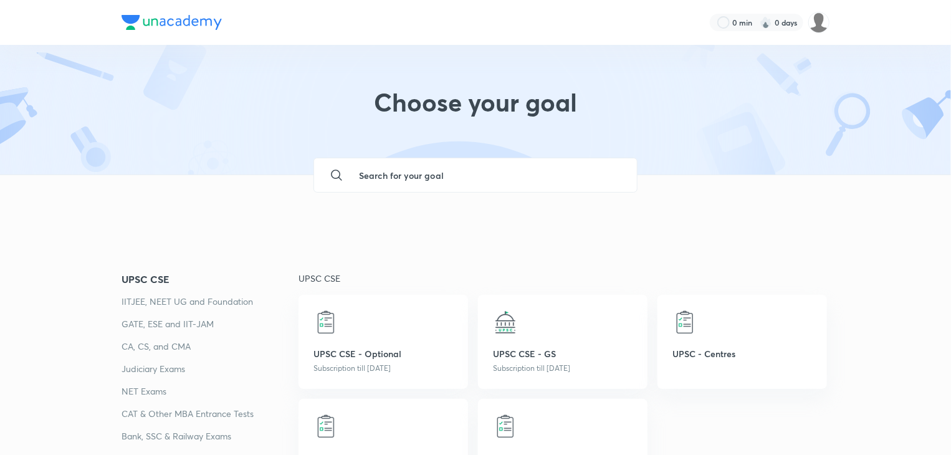
scroll to position [125, 0]
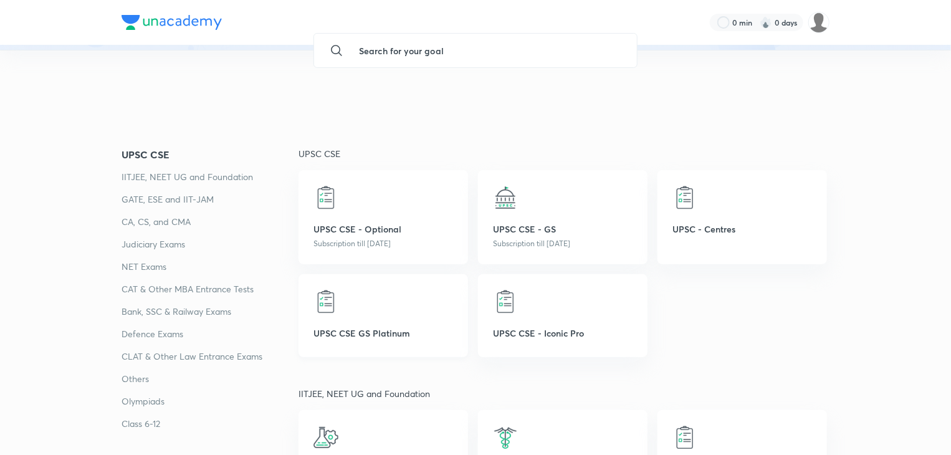
click at [375, 339] on p "UPSC CSE GS Platinum" at bounding box center [384, 333] width 140 height 13
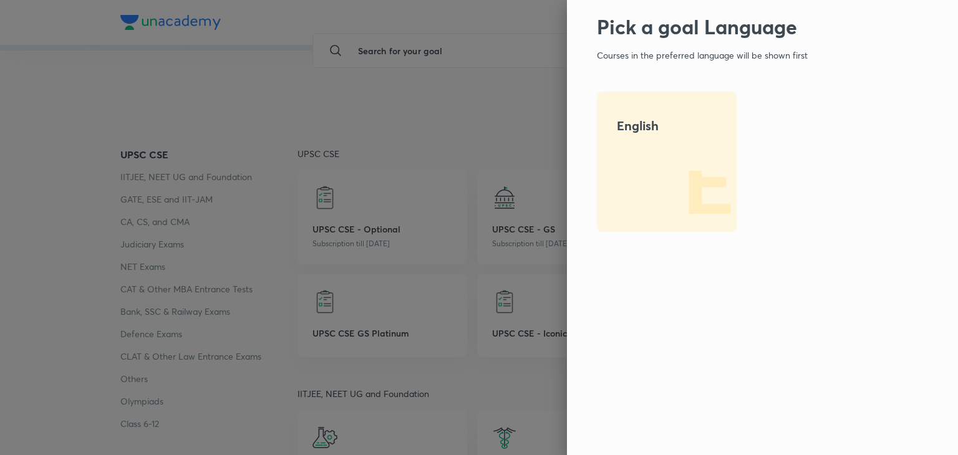
click at [653, 168] on div "English" at bounding box center [667, 162] width 140 height 140
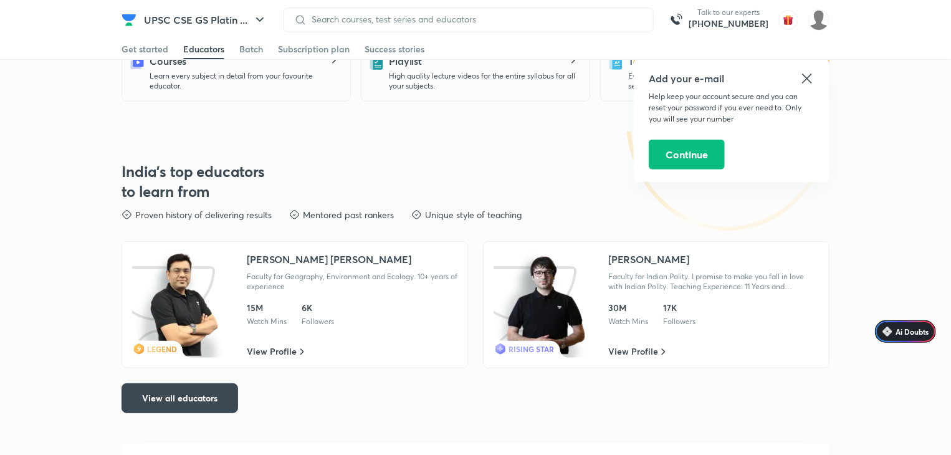
scroll to position [187, 0]
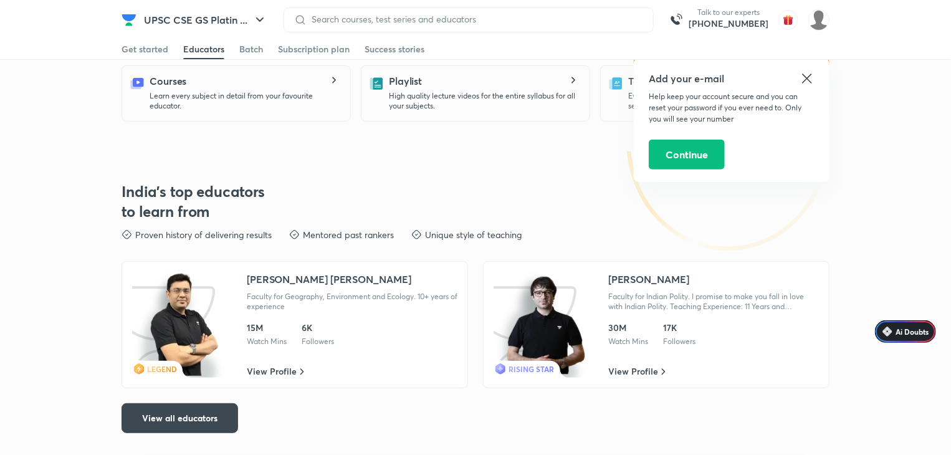
click at [805, 82] on icon at bounding box center [807, 78] width 15 height 15
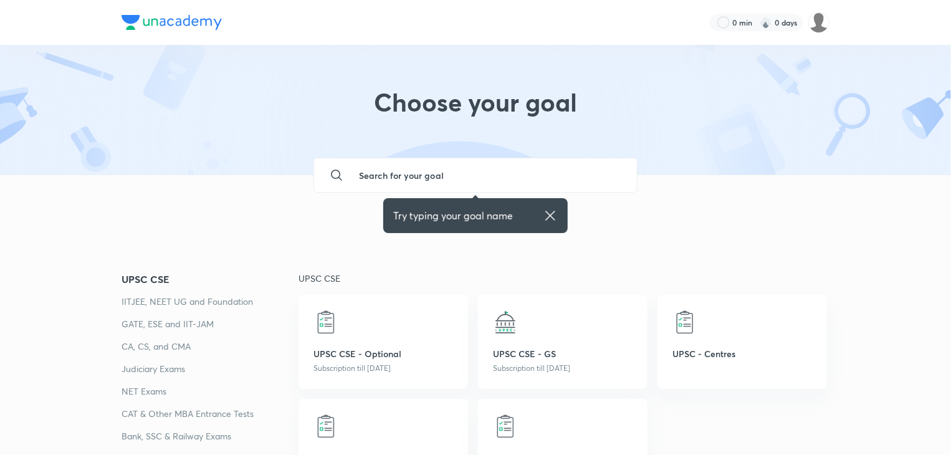
click at [639, 85] on div "Choose your goal" at bounding box center [475, 110] width 951 height 130
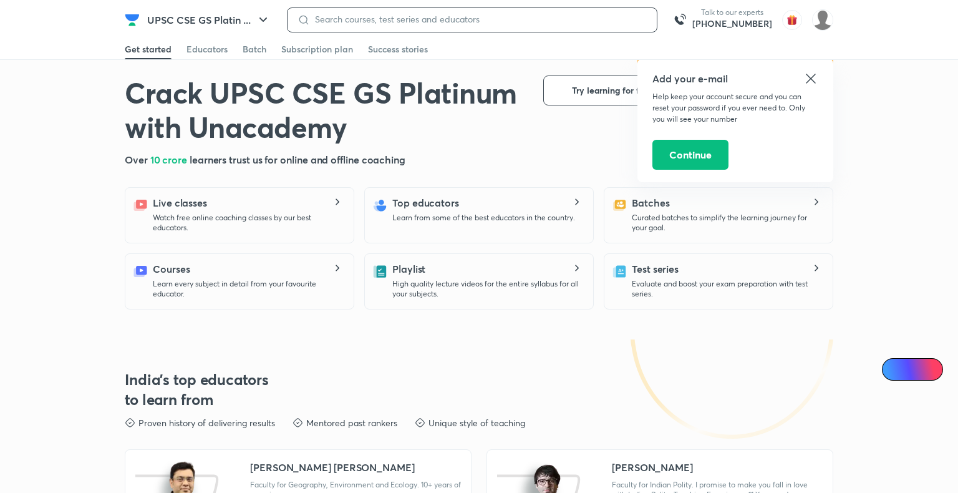
click at [340, 19] on input at bounding box center [478, 19] width 337 height 10
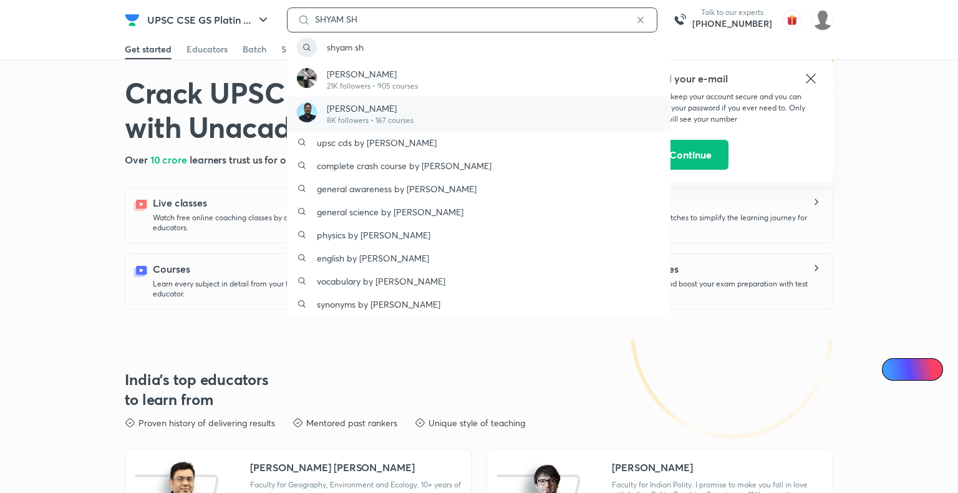
type input "SHYAM SH"
click at [315, 113] on img at bounding box center [307, 112] width 20 height 20
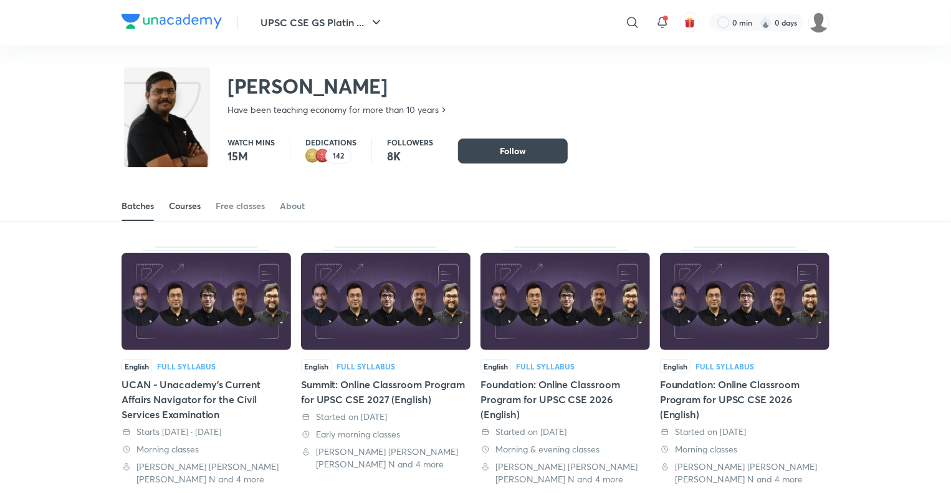
click at [186, 214] on link "Courses" at bounding box center [185, 206] width 32 height 30
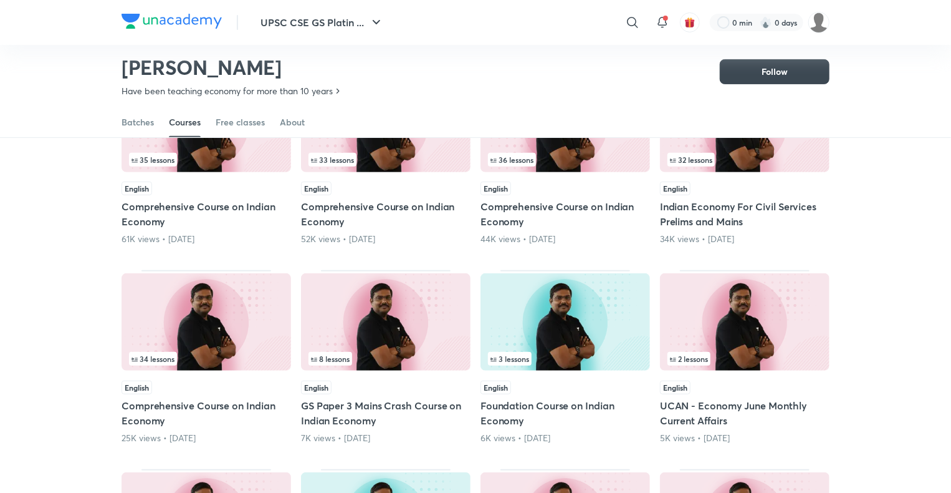
scroll to position [178, 0]
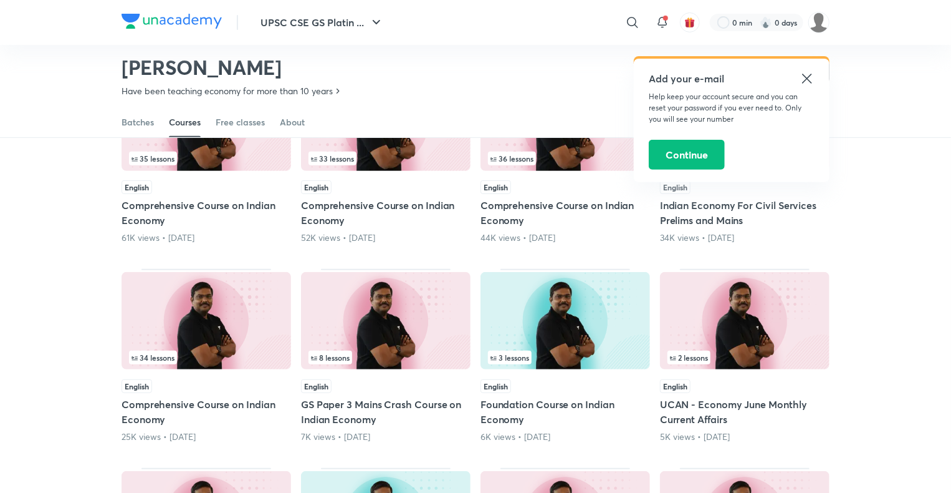
click at [192, 343] on img at bounding box center [207, 320] width 170 height 97
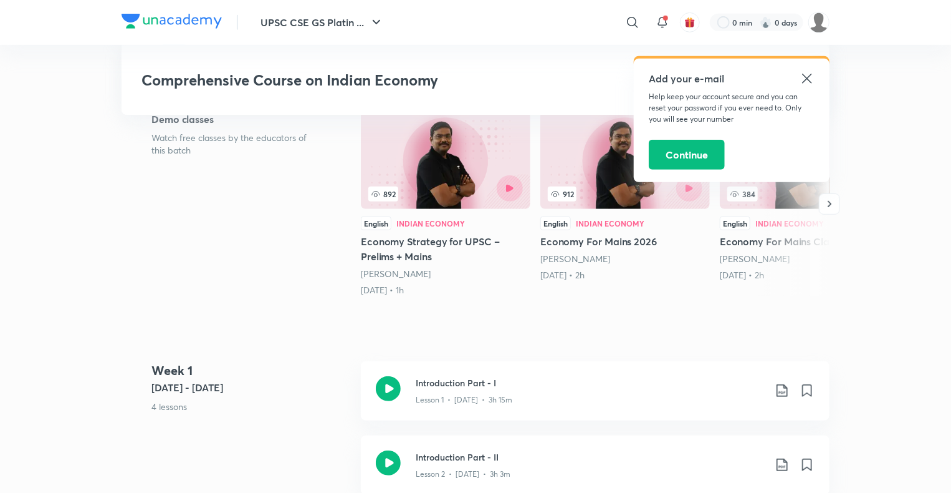
scroll to position [374, 0]
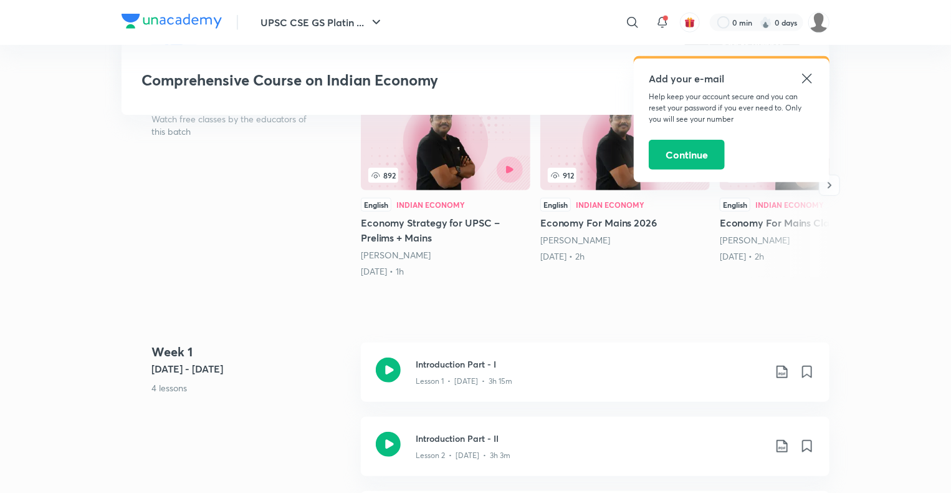
click at [809, 79] on icon at bounding box center [806, 78] width 9 height 9
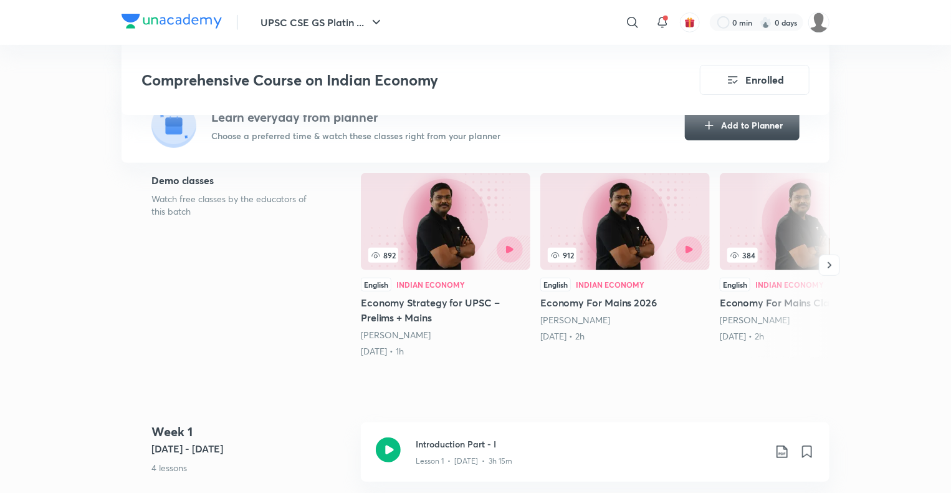
scroll to position [436, 0]
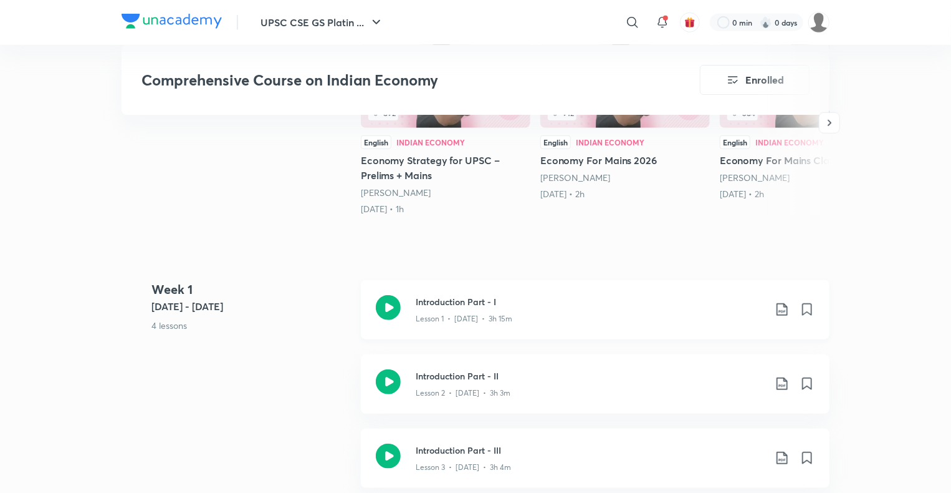
click at [451, 310] on div "Lesson 1 • Feb 28 • 3h 15m" at bounding box center [590, 316] width 349 height 16
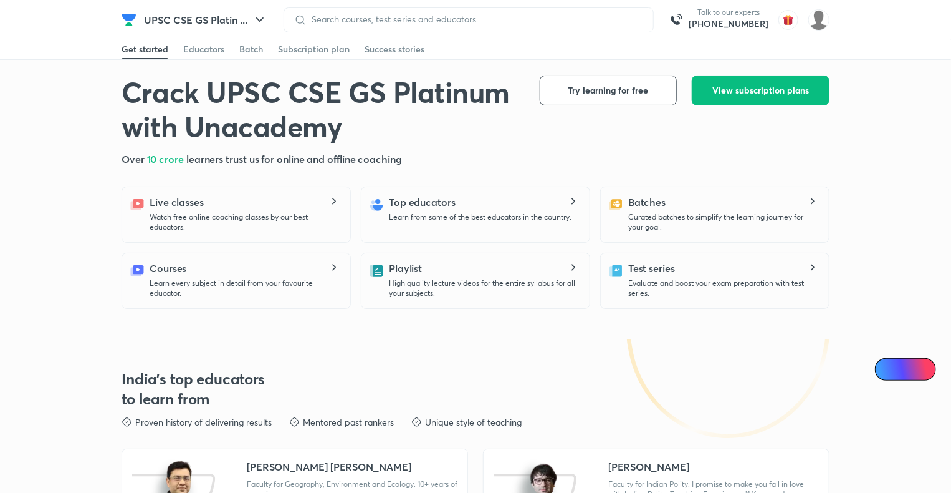
click at [338, 13] on div at bounding box center [469, 19] width 370 height 25
click at [334, 25] on div at bounding box center [469, 19] width 370 height 25
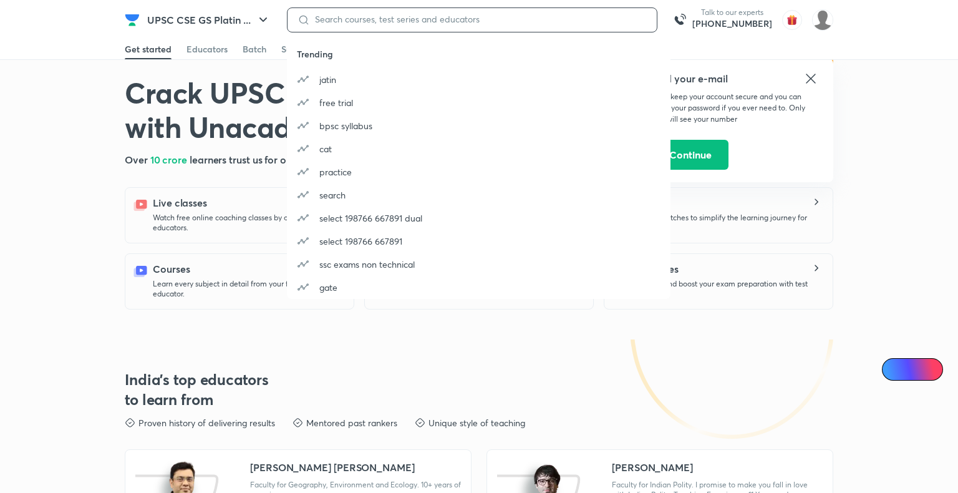
click at [329, 17] on input at bounding box center [478, 19] width 337 height 10
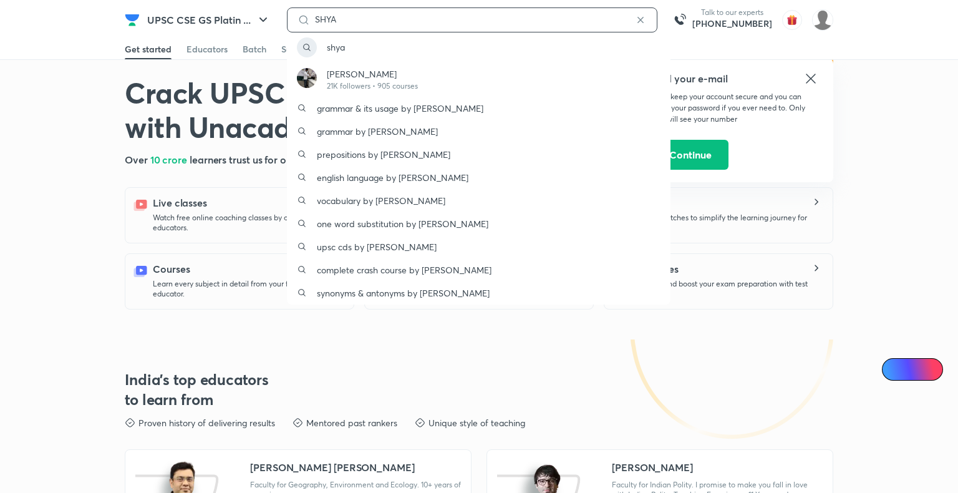
type input "SHYA"
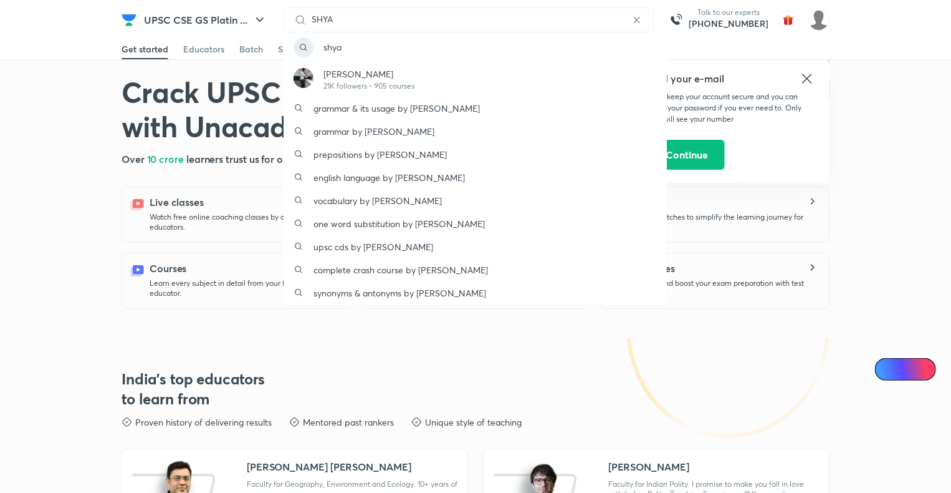
click at [319, 473] on div "Mukesh Kumar Jha Faculty for Geography, Environment and Ecology. 10+ years of e…" at bounding box center [352, 479] width 211 height 40
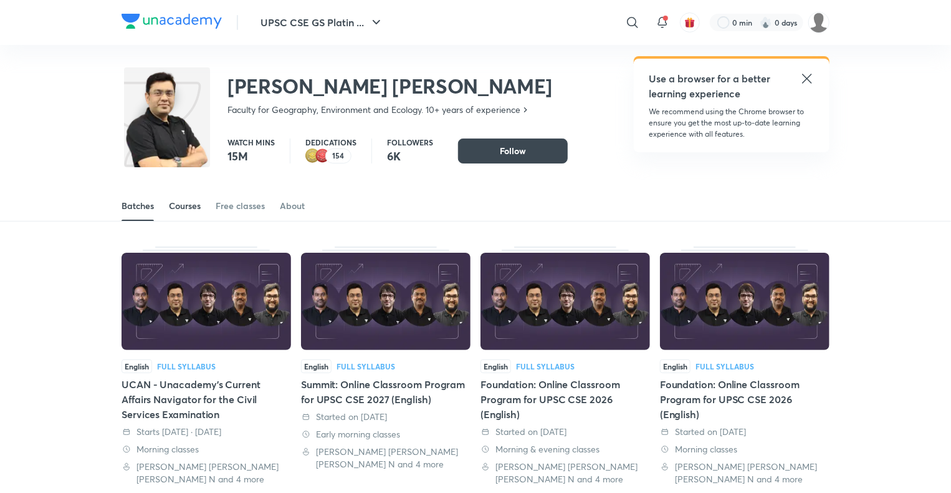
click at [188, 203] on div "Courses" at bounding box center [185, 206] width 32 height 12
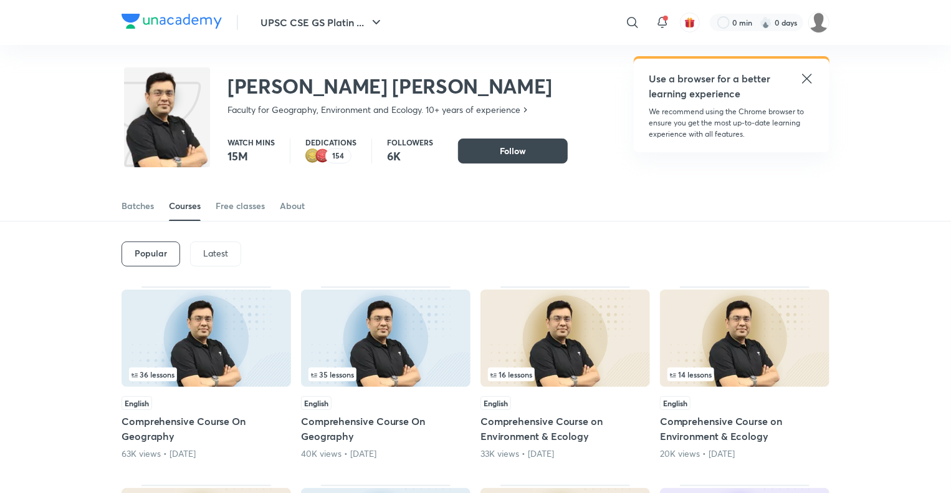
click at [223, 356] on img at bounding box center [207, 337] width 170 height 97
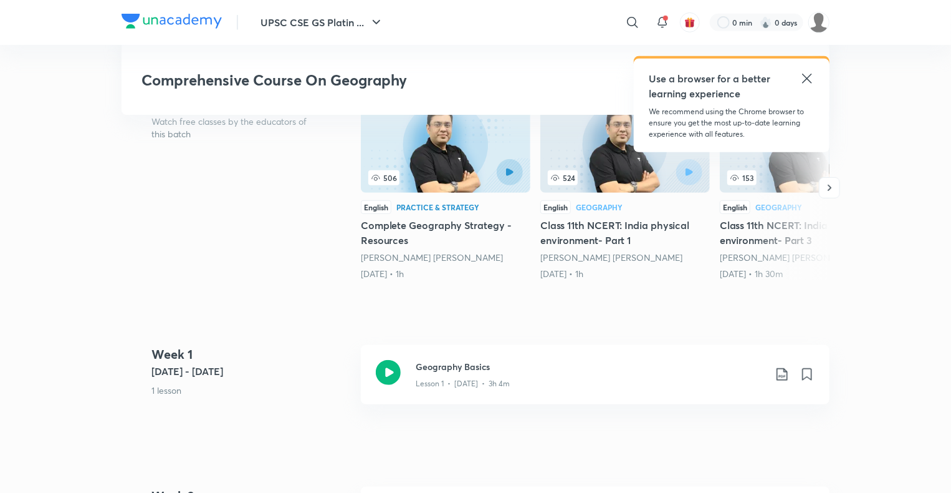
scroll to position [312, 0]
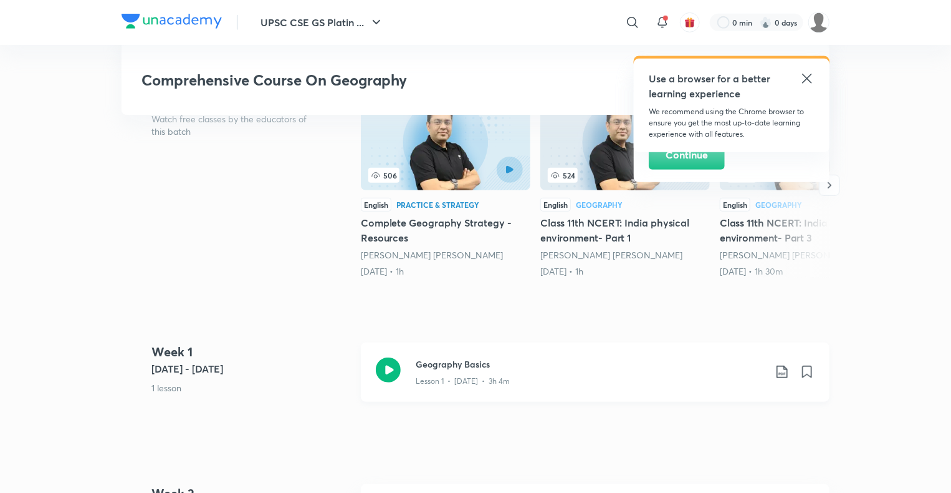
click at [441, 370] on div "Lesson 1 • Jun 8 • 3h 4m" at bounding box center [590, 378] width 349 height 16
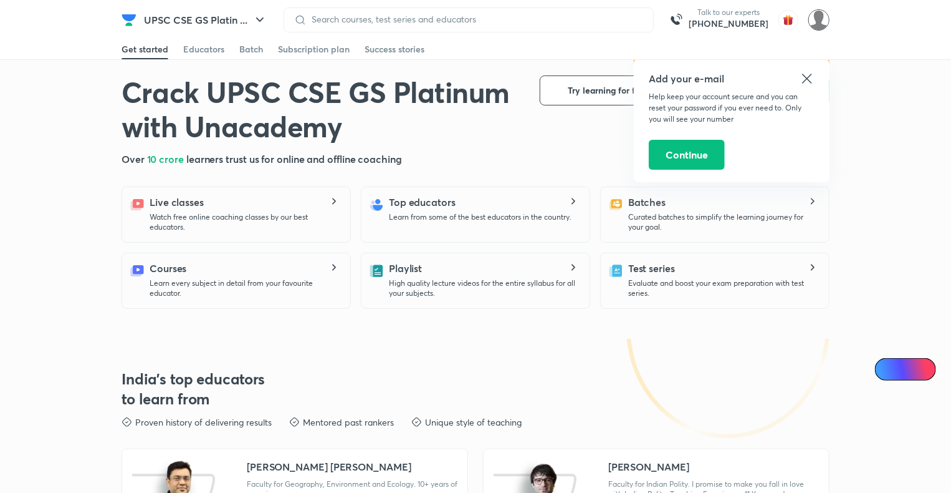
click at [811, 19] on img at bounding box center [819, 19] width 21 height 21
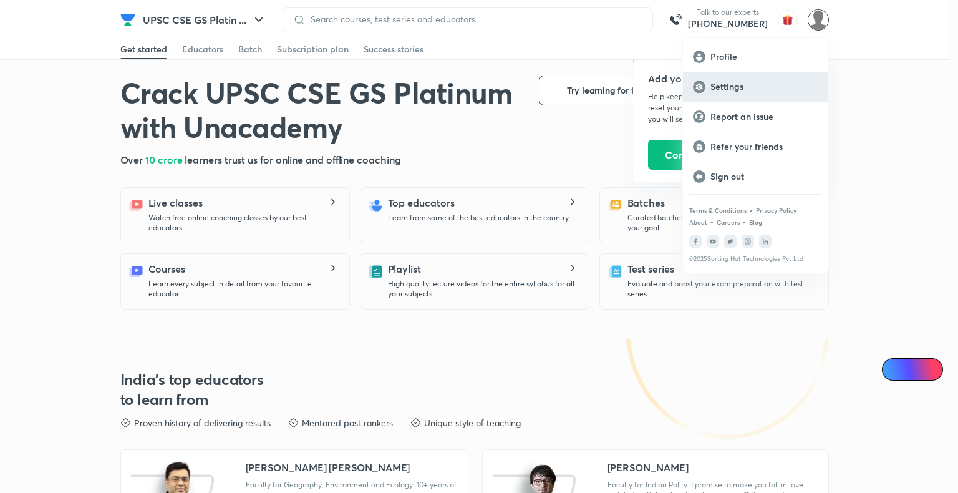
click at [726, 94] on div "Settings" at bounding box center [755, 87] width 145 height 30
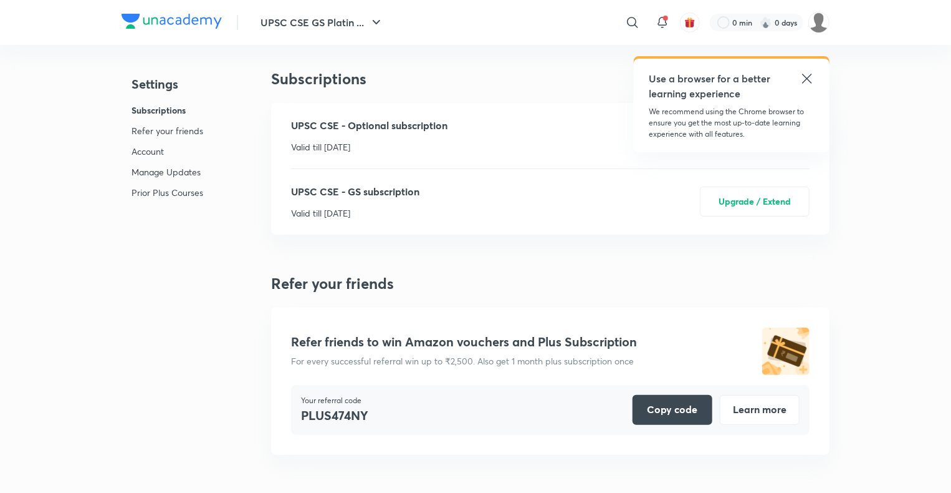
click at [802, 77] on icon at bounding box center [807, 78] width 15 height 15
